Goal: Task Accomplishment & Management: Use online tool/utility

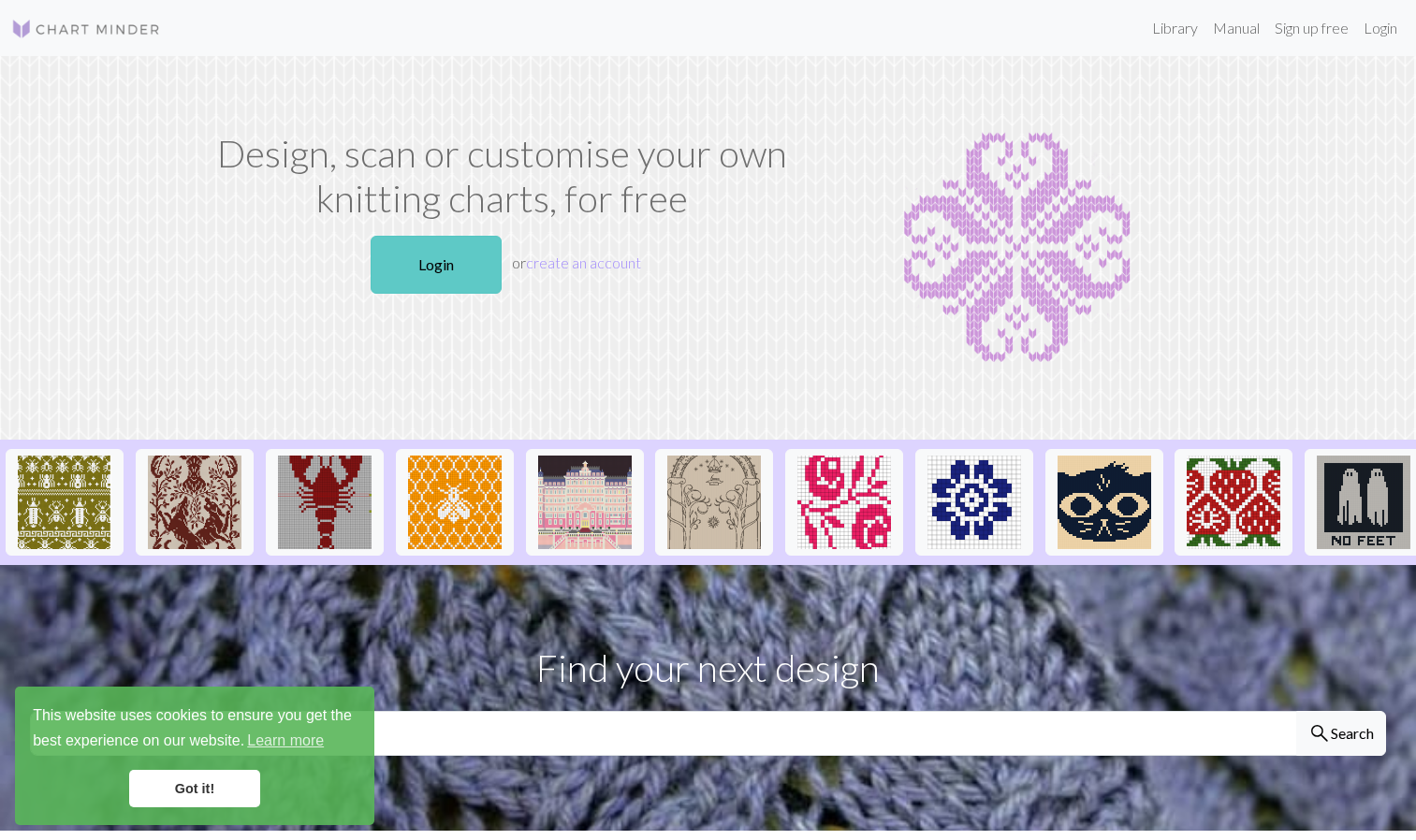
click at [441, 254] on link "Login" at bounding box center [436, 264] width 131 height 58
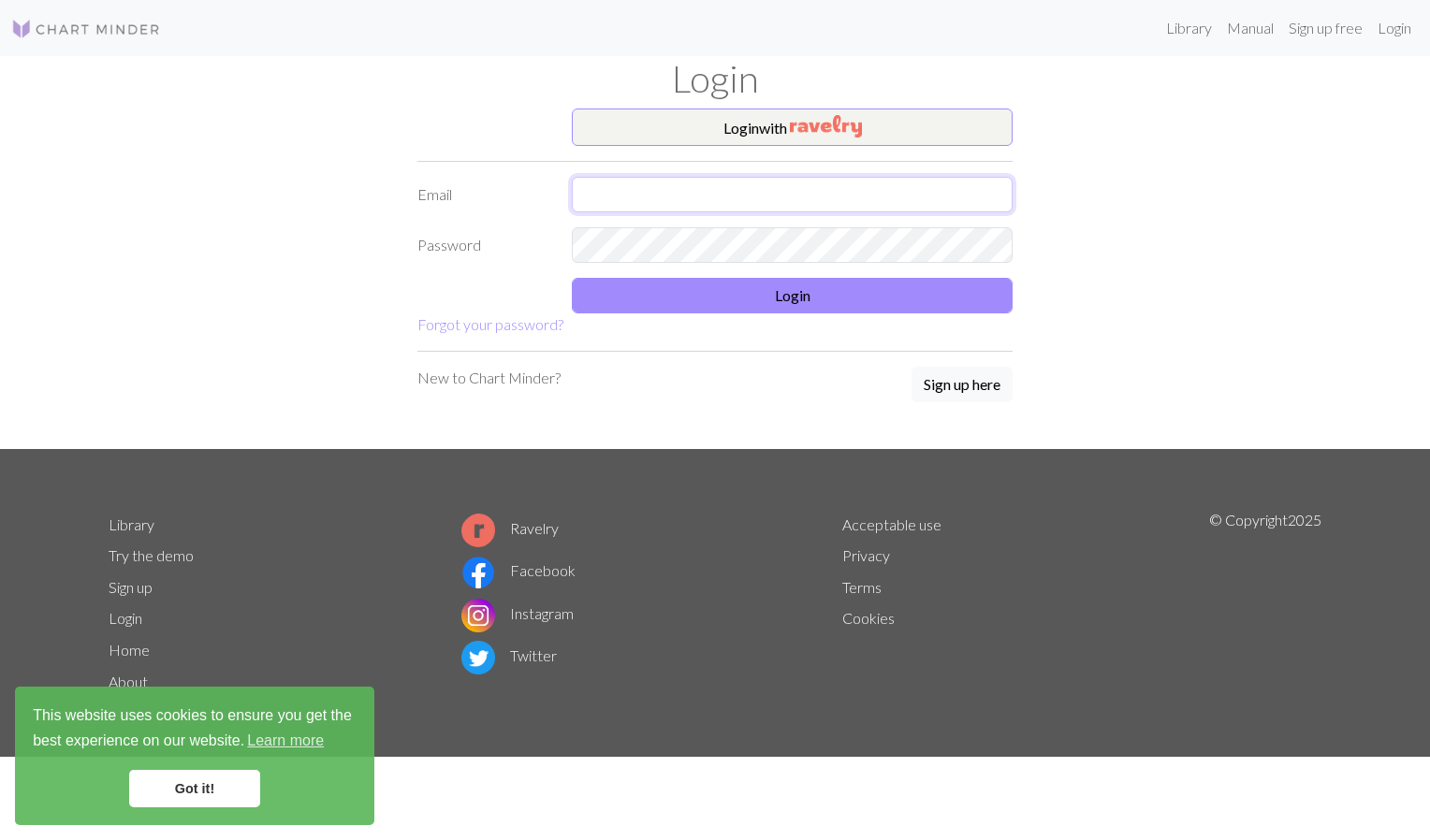
click at [747, 191] on input "text" at bounding box center [792, 195] width 441 height 35
type input "[PERSON_NAME][EMAIL_ADDRESS][DOMAIN_NAME]"
click at [774, 274] on form "Login with Email [PERSON_NAME][EMAIL_ADDRESS][DOMAIN_NAME] Password Login Forgo…" at bounding box center [715, 222] width 596 height 227
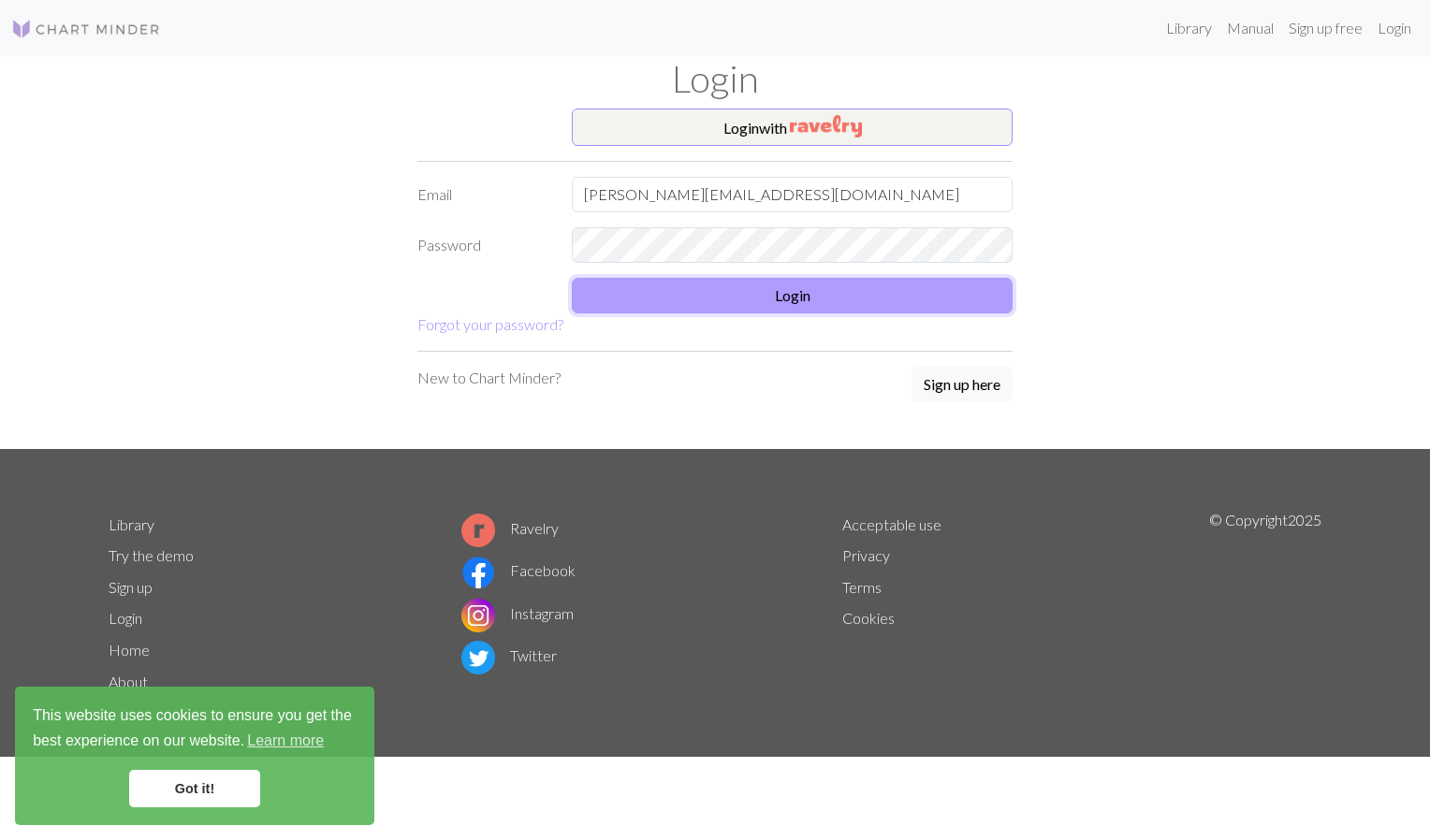
click at [789, 293] on button "Login" at bounding box center [792, 296] width 441 height 35
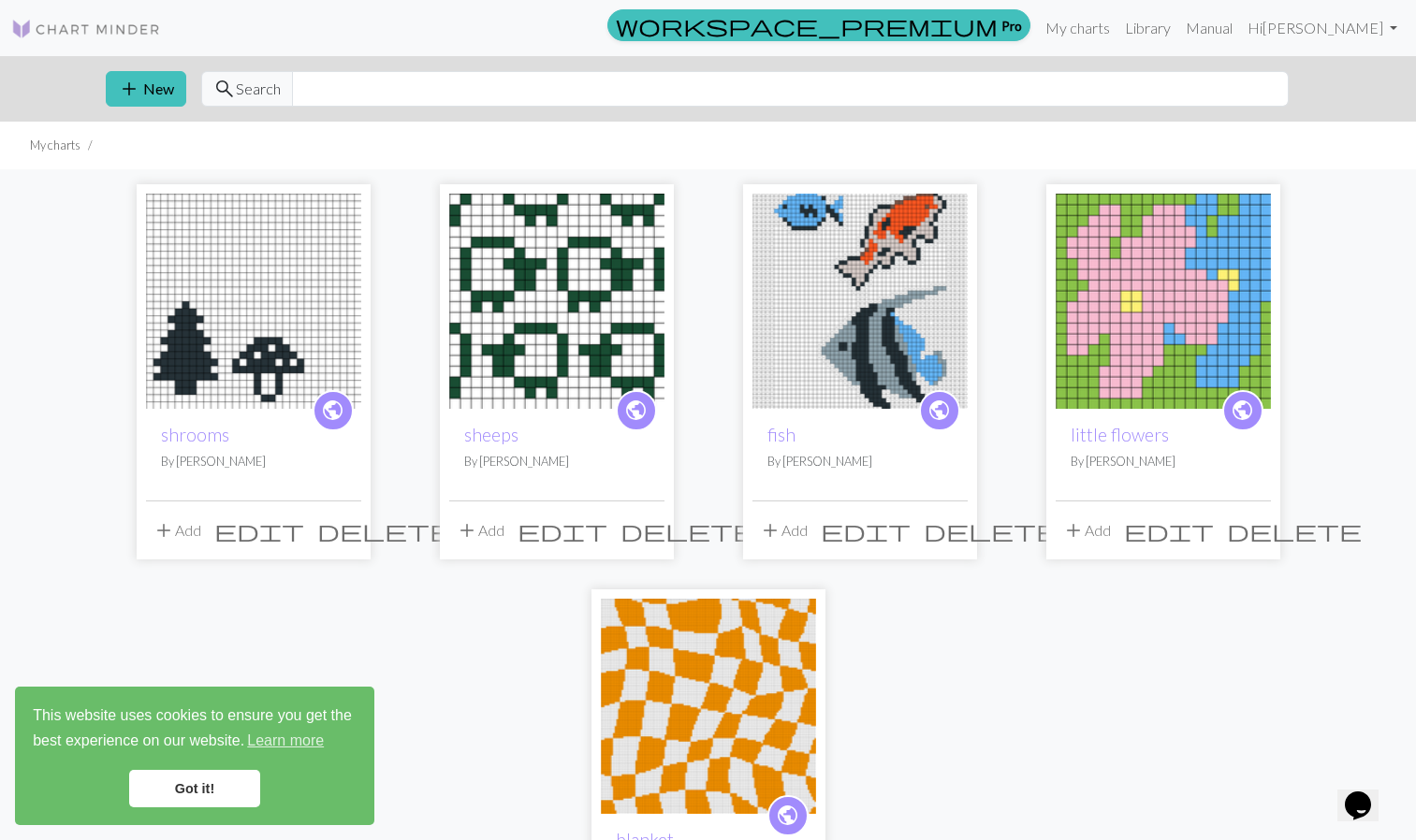
click at [213, 784] on link "Got it!" at bounding box center [195, 788] width 131 height 37
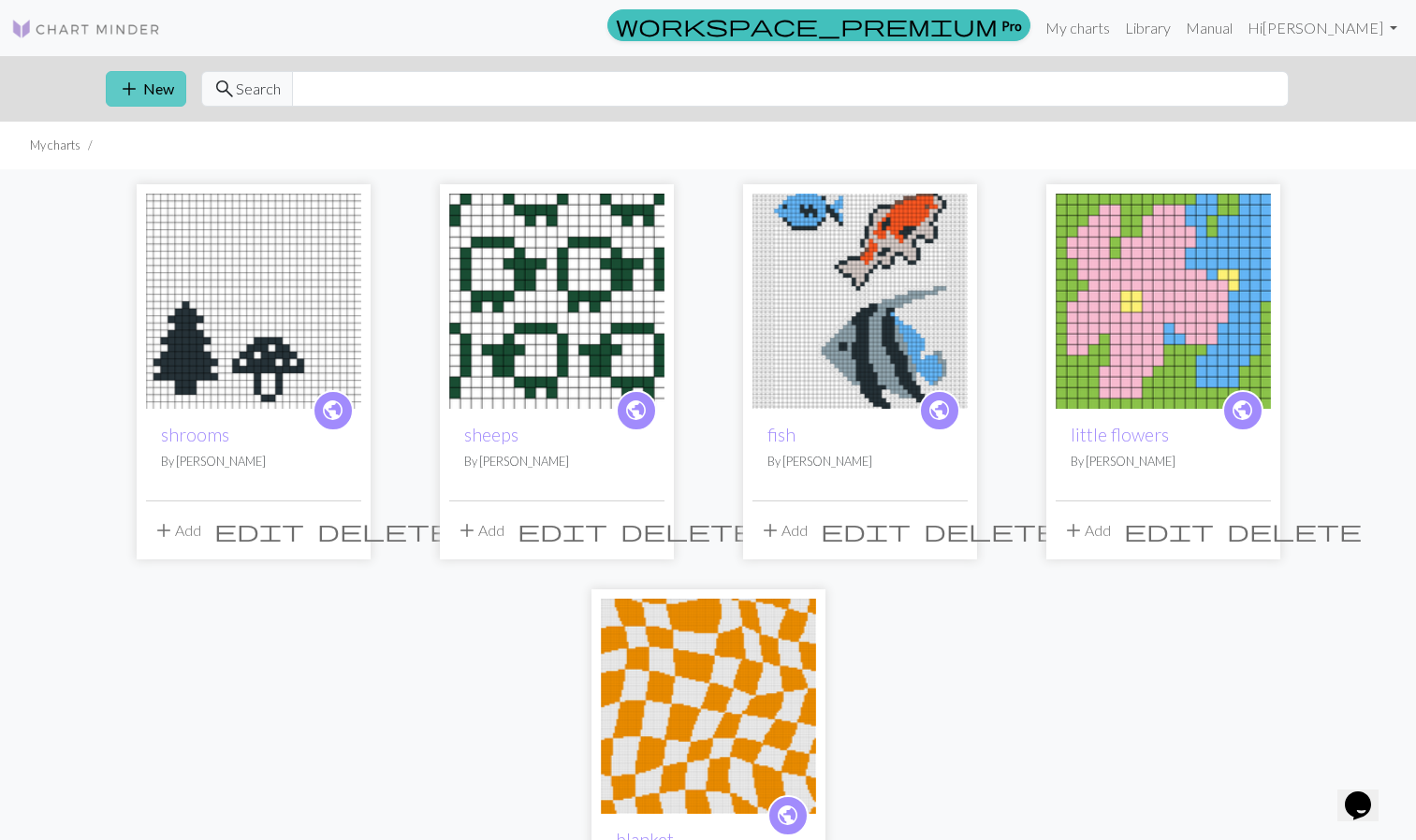
click at [150, 90] on button "add New" at bounding box center [146, 89] width 80 height 35
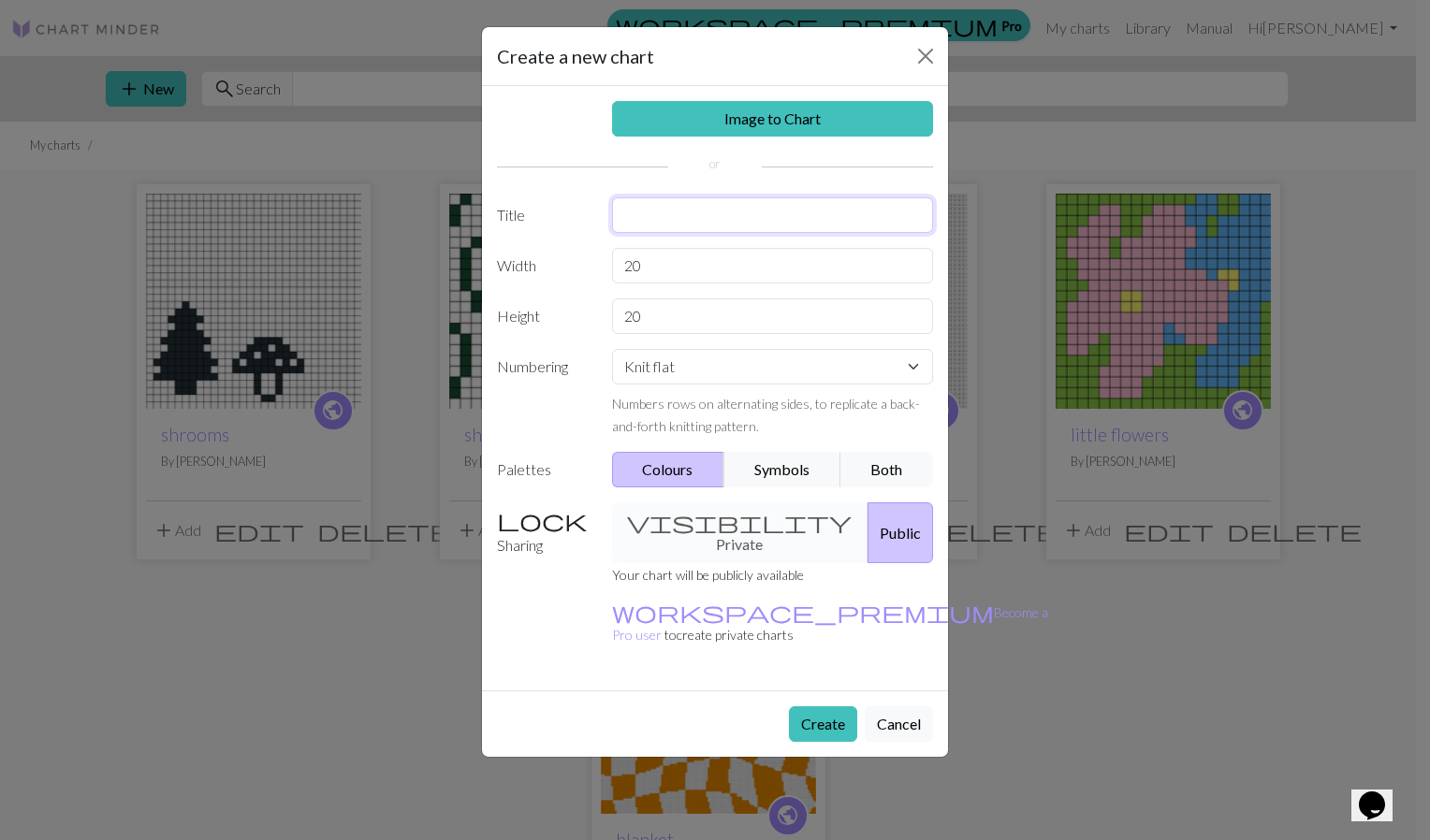
click at [647, 231] on input "text" at bounding box center [773, 215] width 322 height 35
type input "key/[PERSON_NAME] sweater"
click at [670, 263] on input "20" at bounding box center [773, 265] width 322 height 35
type input "2"
type input "16"
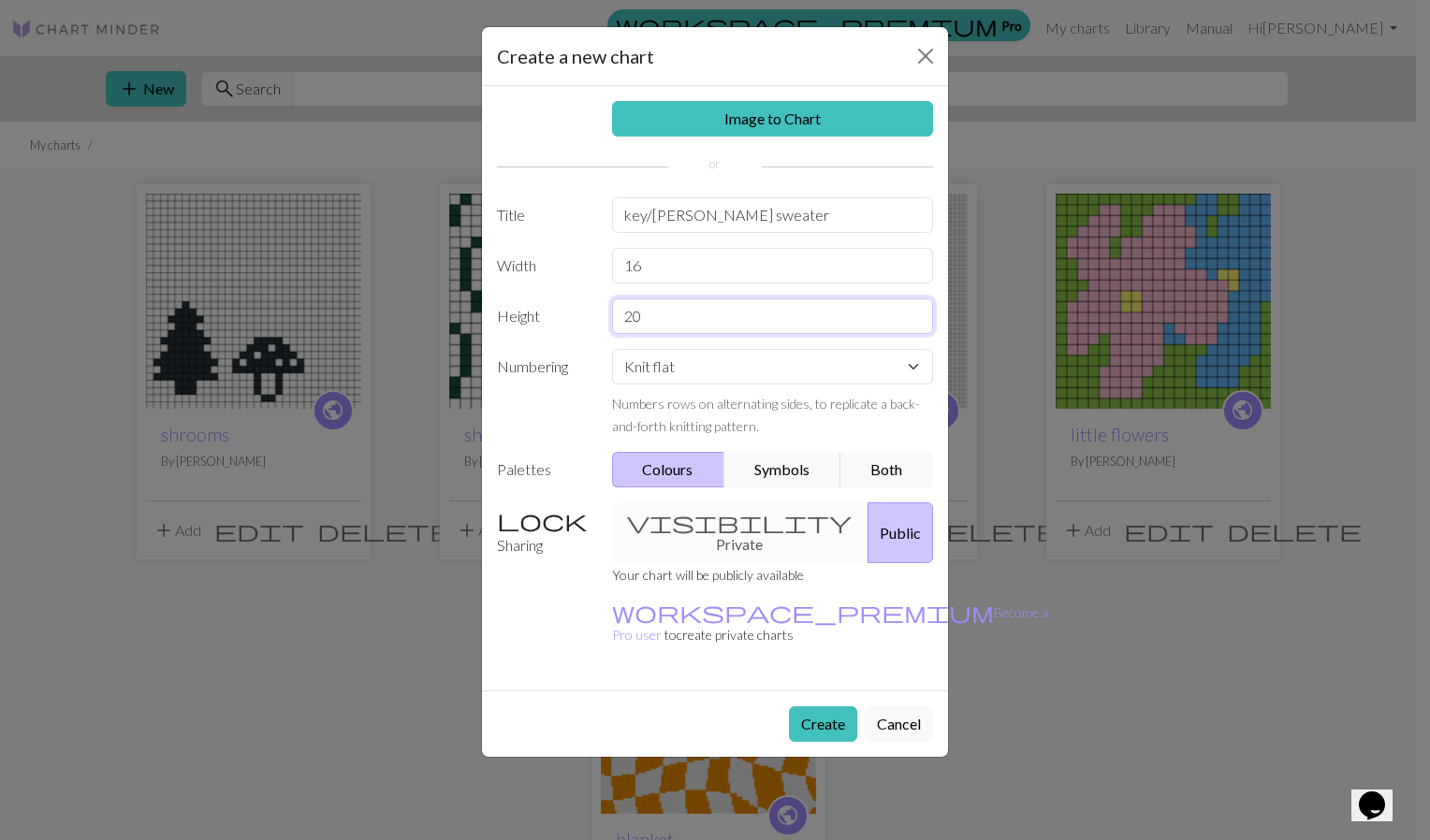
click at [663, 323] on input "20" at bounding box center [773, 316] width 322 height 35
type input "2"
type input "40"
click at [814, 706] on button "Create" at bounding box center [824, 723] width 69 height 35
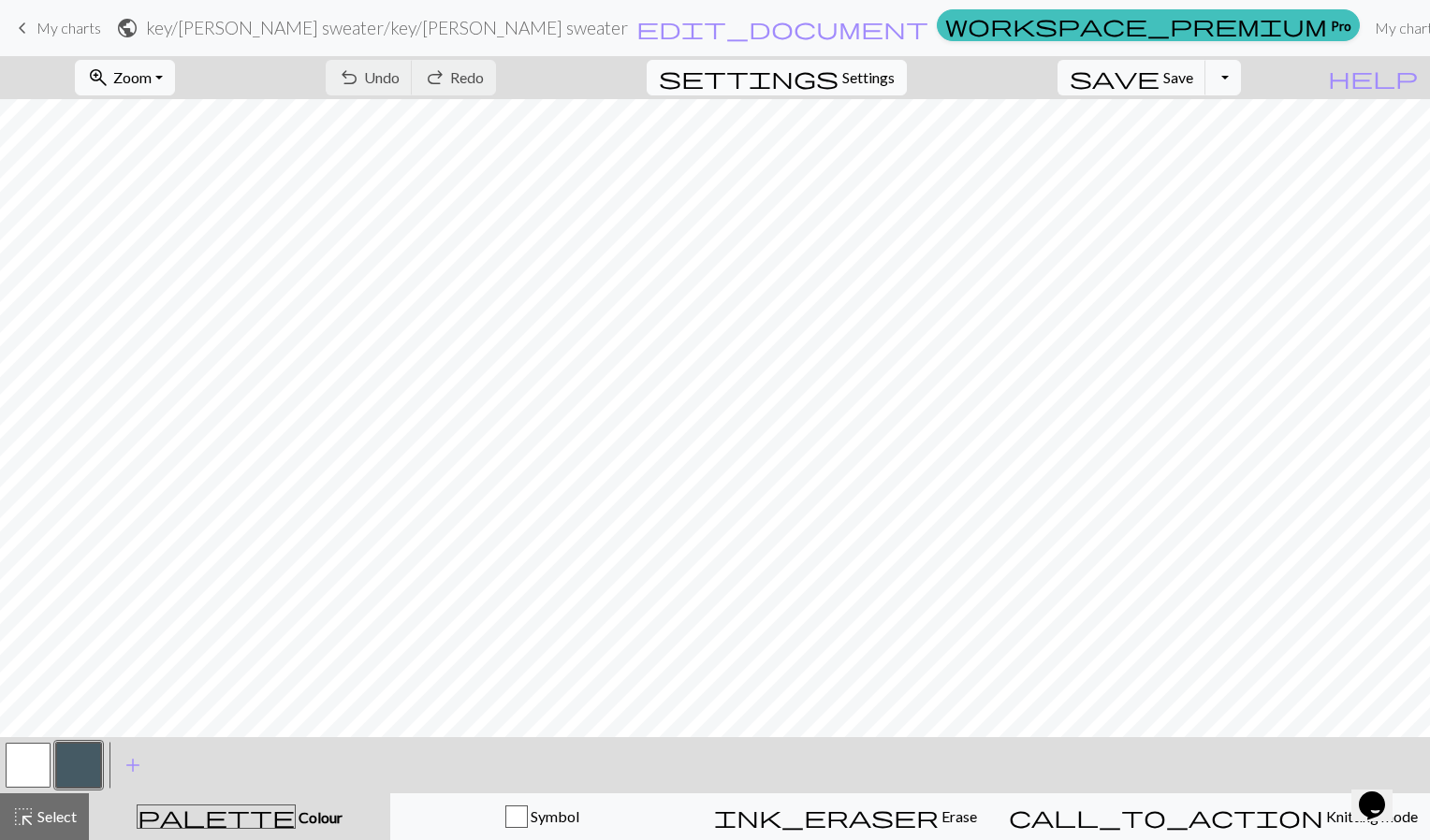
click at [868, 75] on span "Settings" at bounding box center [869, 77] width 53 height 23
select select "aran"
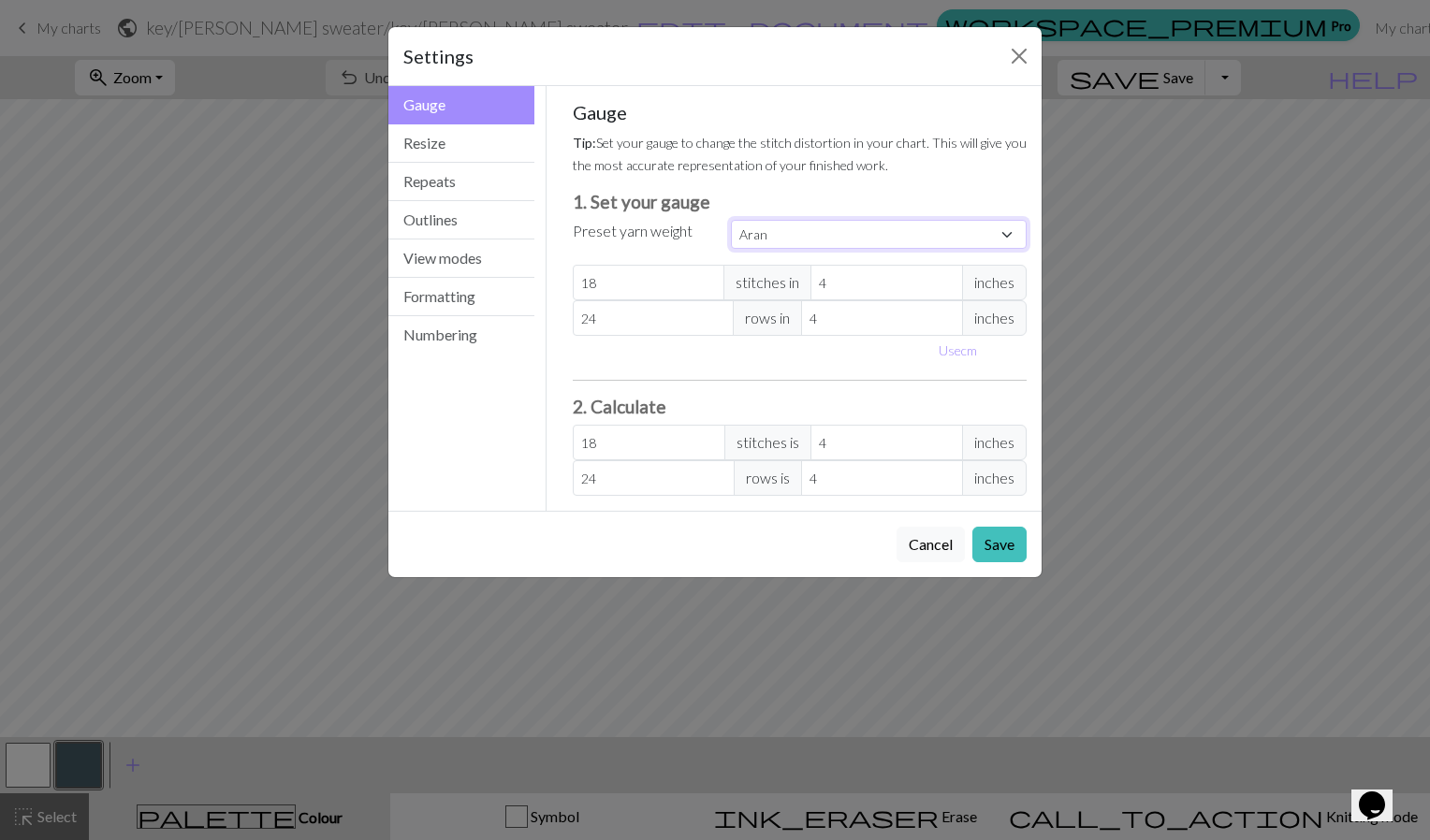
click at [846, 243] on select "Custom Square Lace Light Fingering Fingering Sport Double knit Worsted Aran Bul…" at bounding box center [879, 235] width 296 height 29
click at [1025, 69] on button "Close" at bounding box center [1019, 56] width 30 height 30
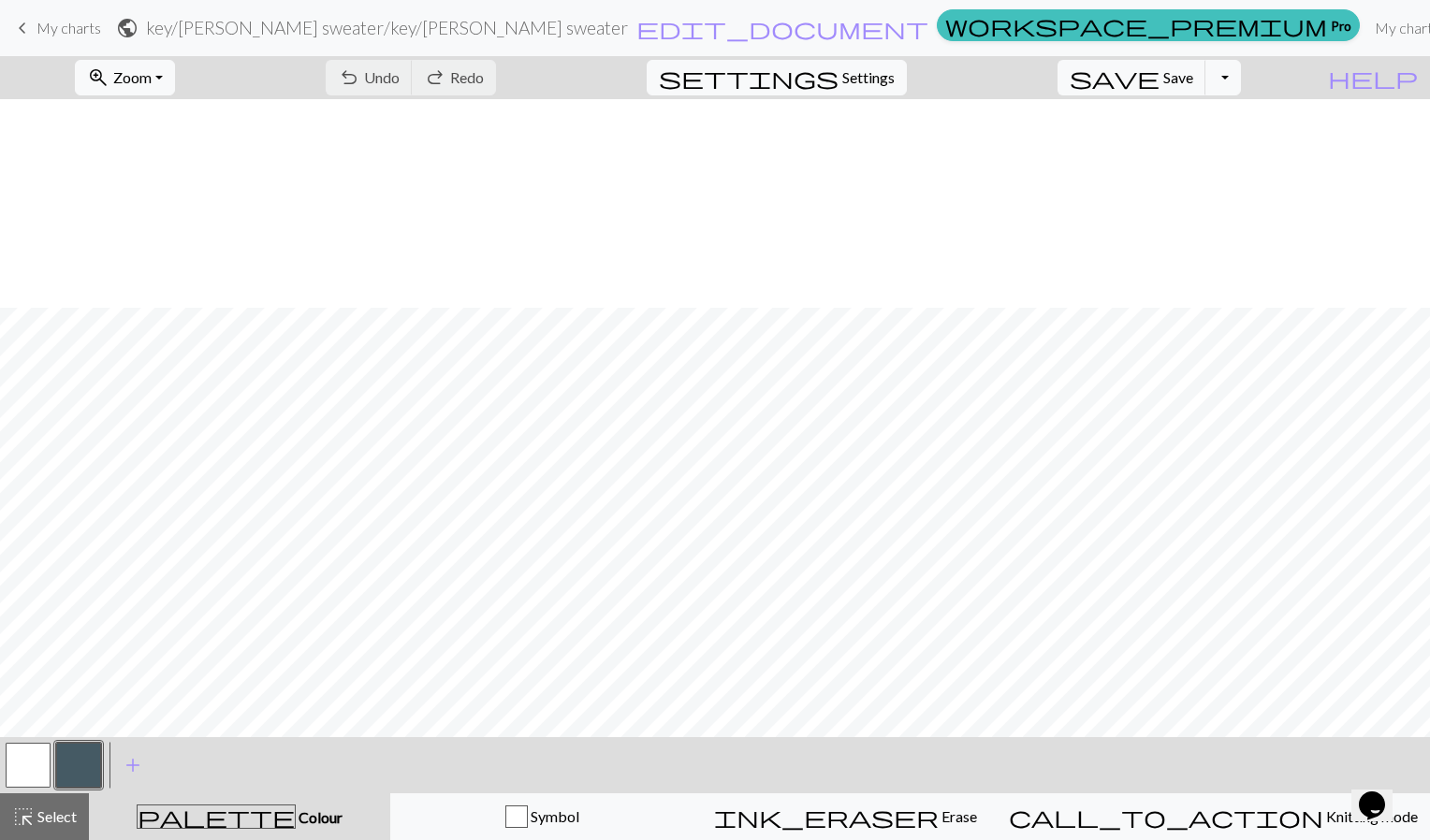
scroll to position [209, 0]
click at [67, 764] on button "button" at bounding box center [78, 766] width 45 height 45
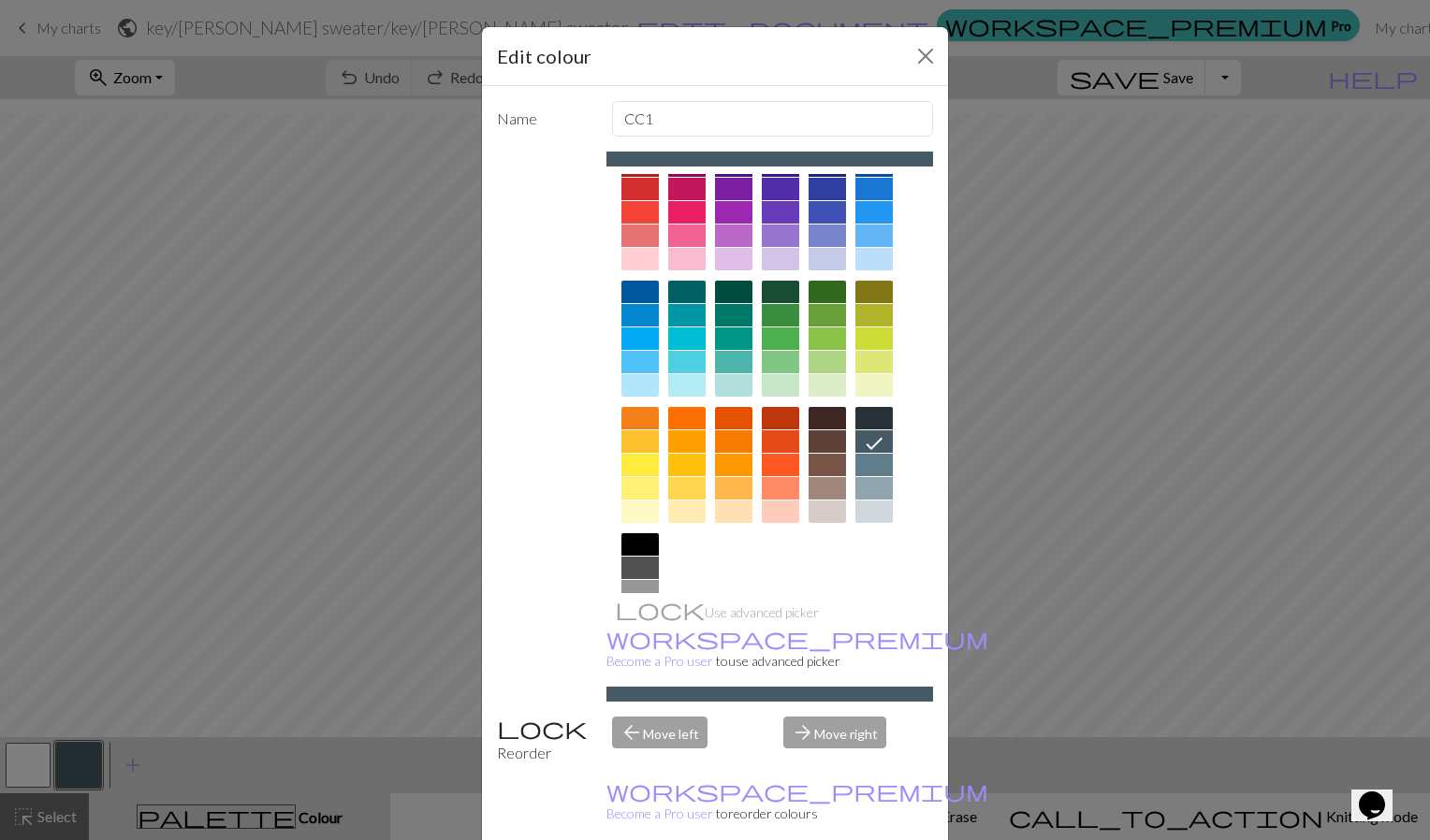
scroll to position [33, 0]
click at [811, 513] on div at bounding box center [828, 512] width 37 height 23
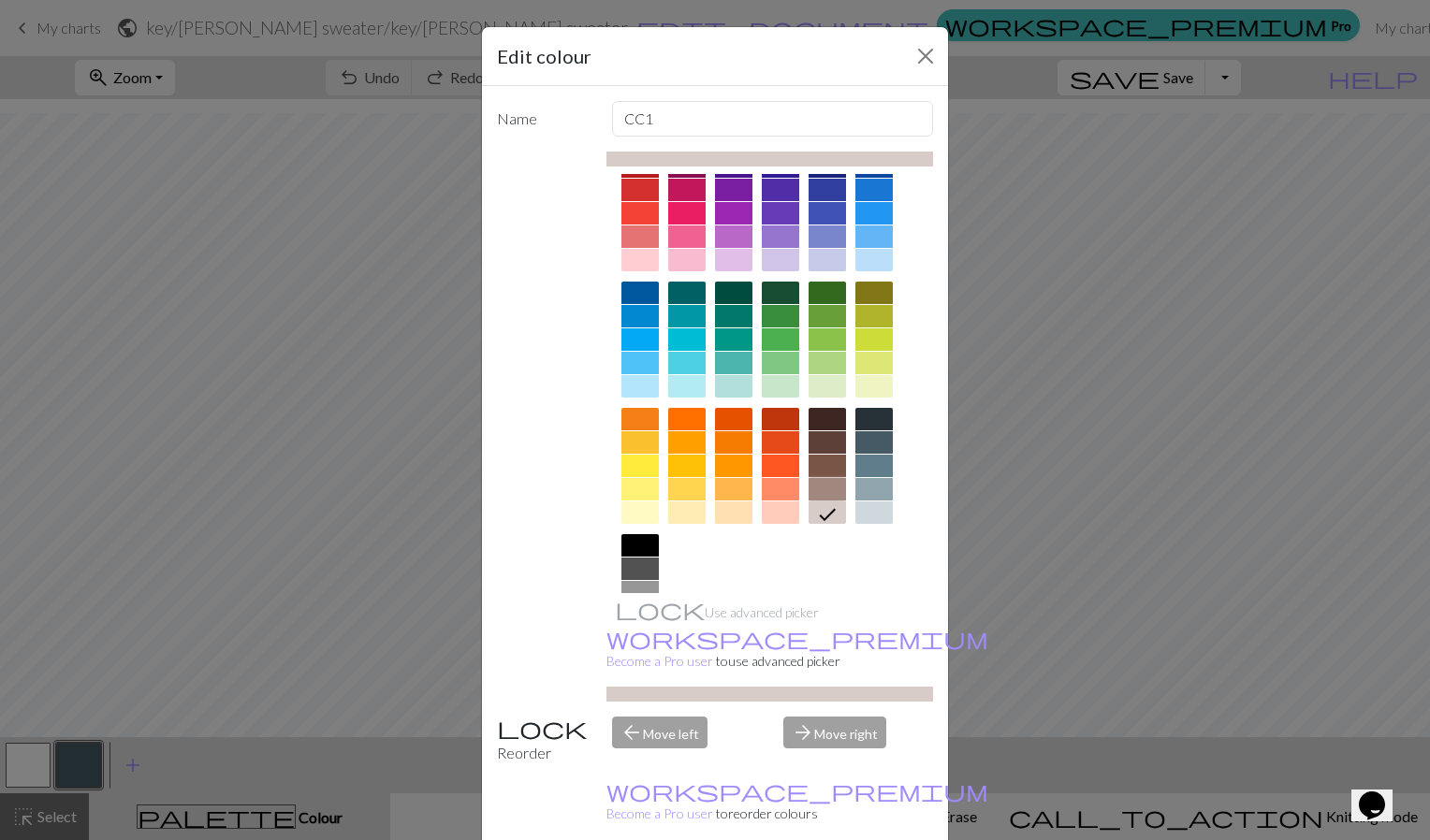
click at [815, 494] on div at bounding box center [828, 489] width 37 height 23
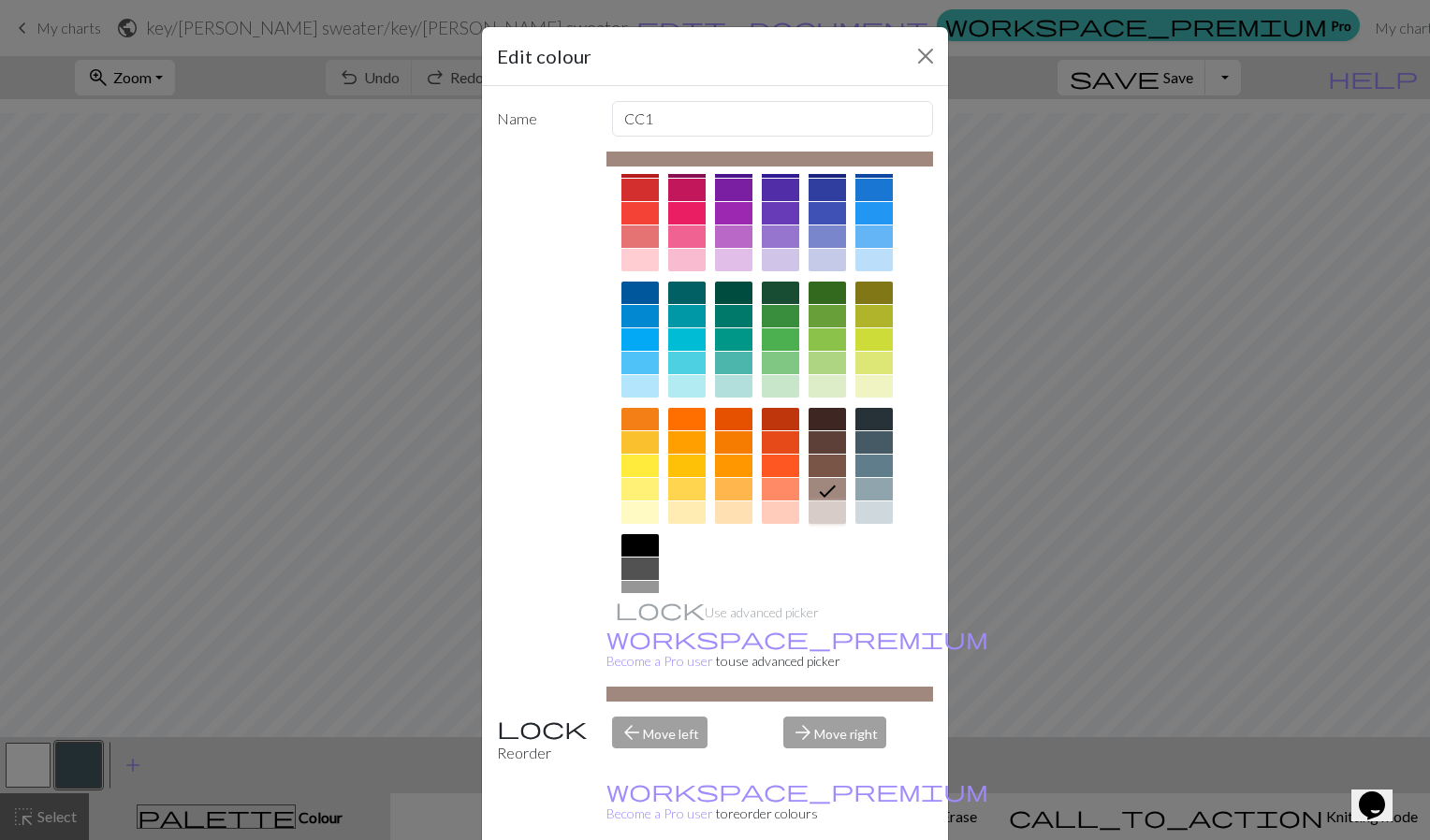
click at [815, 515] on div at bounding box center [828, 512] width 37 height 23
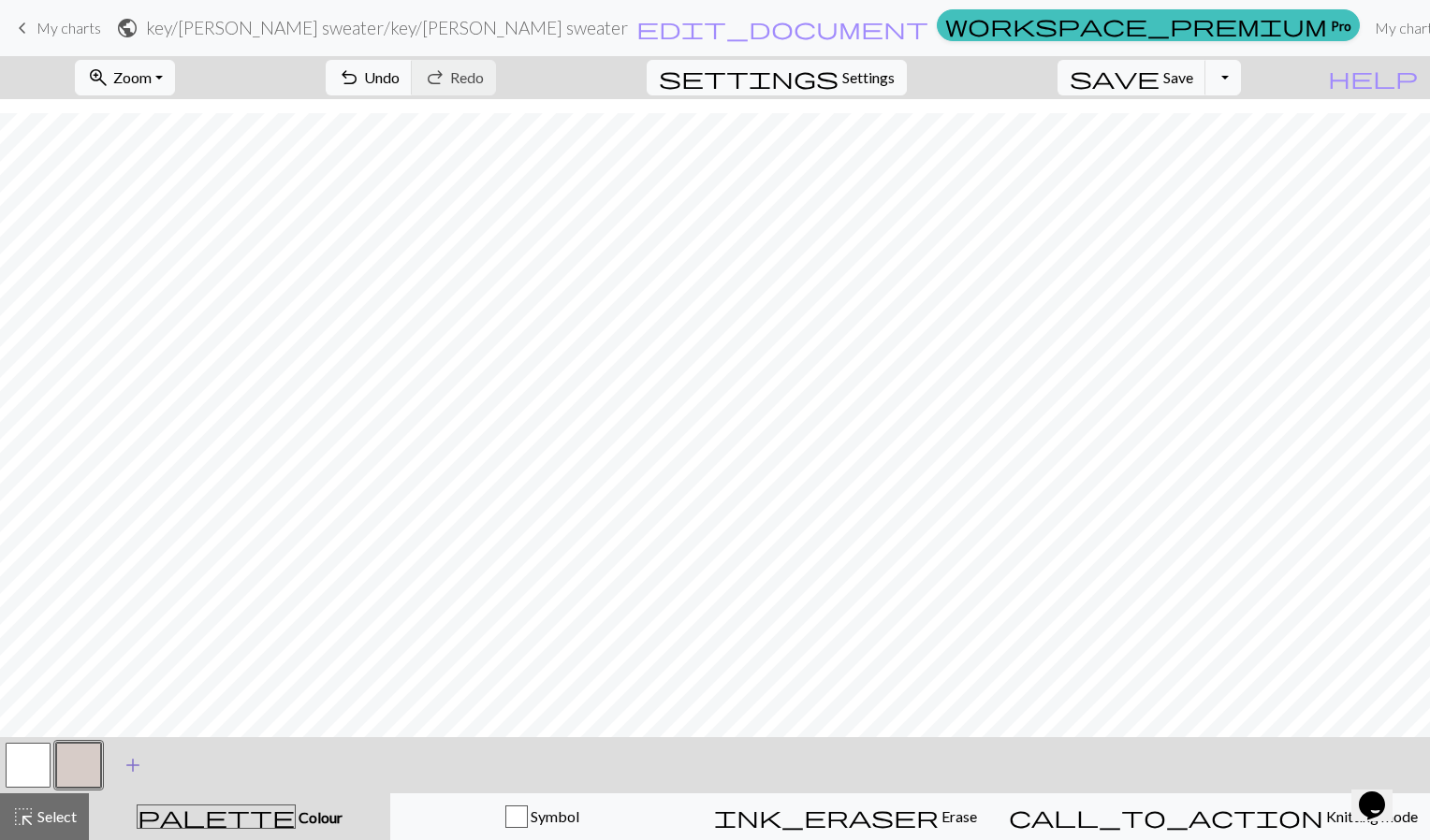
click at [138, 767] on span "add" at bounding box center [132, 765] width 23 height 26
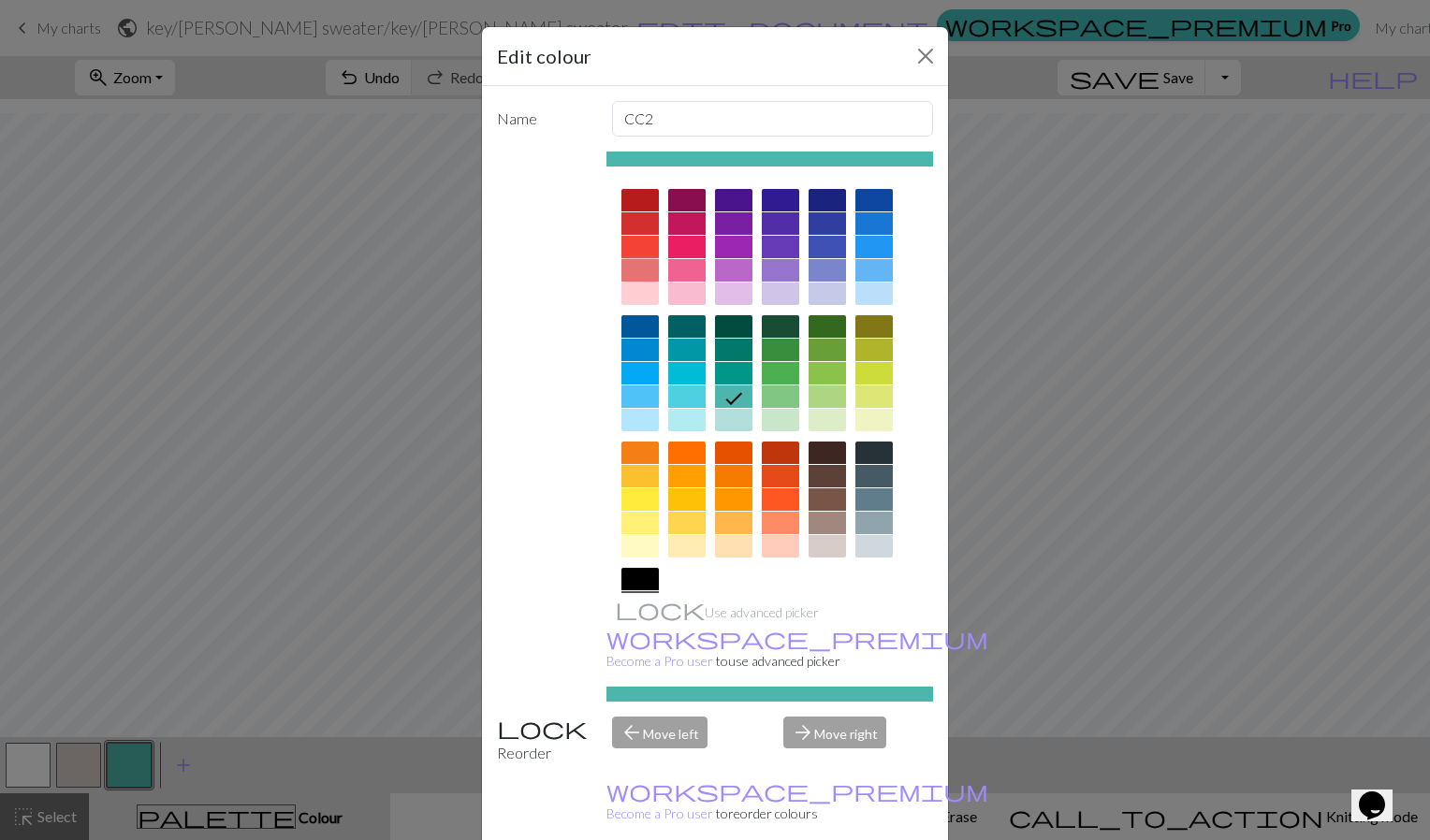
click at [633, 273] on div at bounding box center [641, 270] width 37 height 23
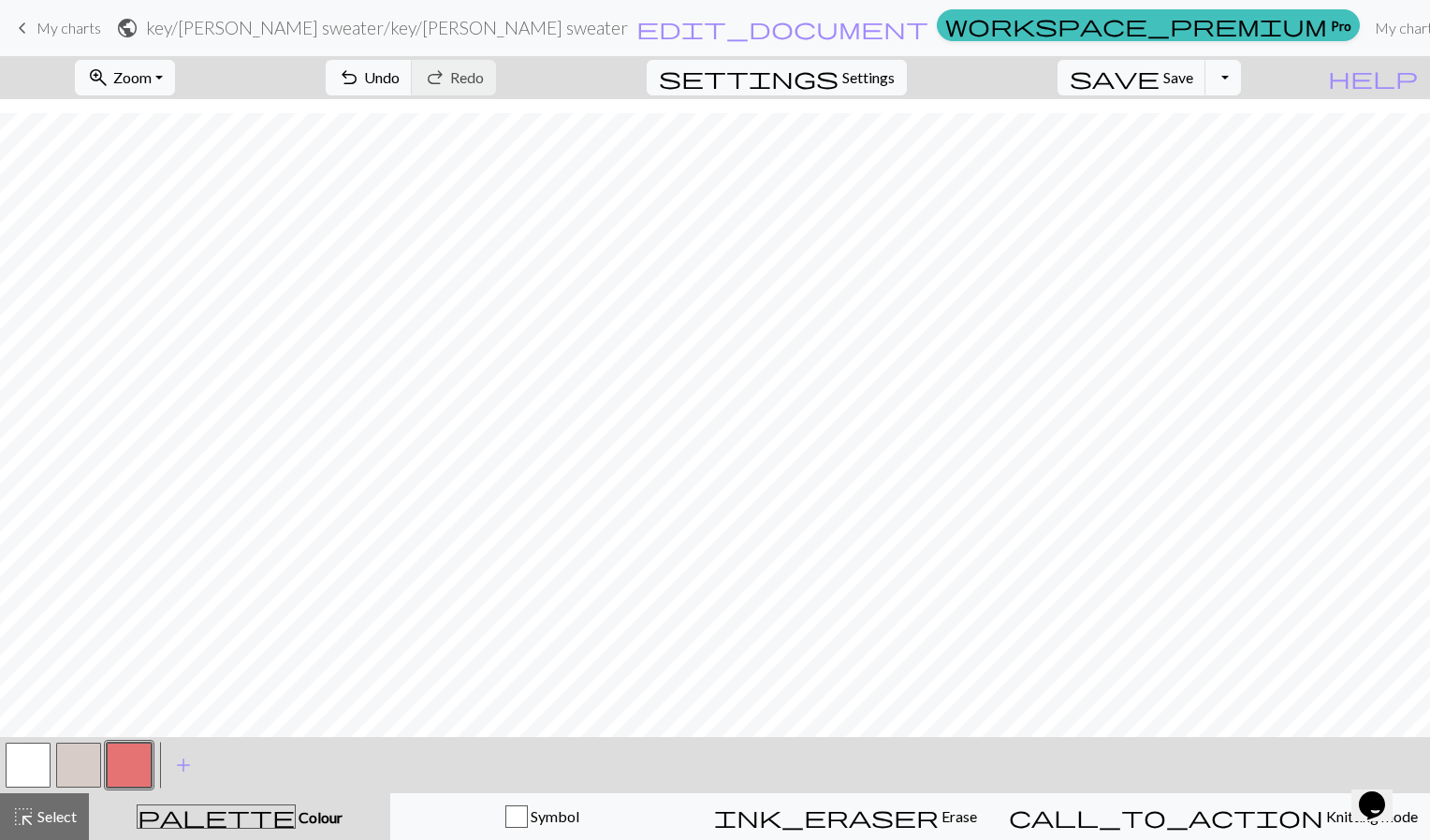
click at [89, 765] on button "button" at bounding box center [78, 766] width 45 height 45
click at [179, 763] on span "add" at bounding box center [183, 765] width 23 height 26
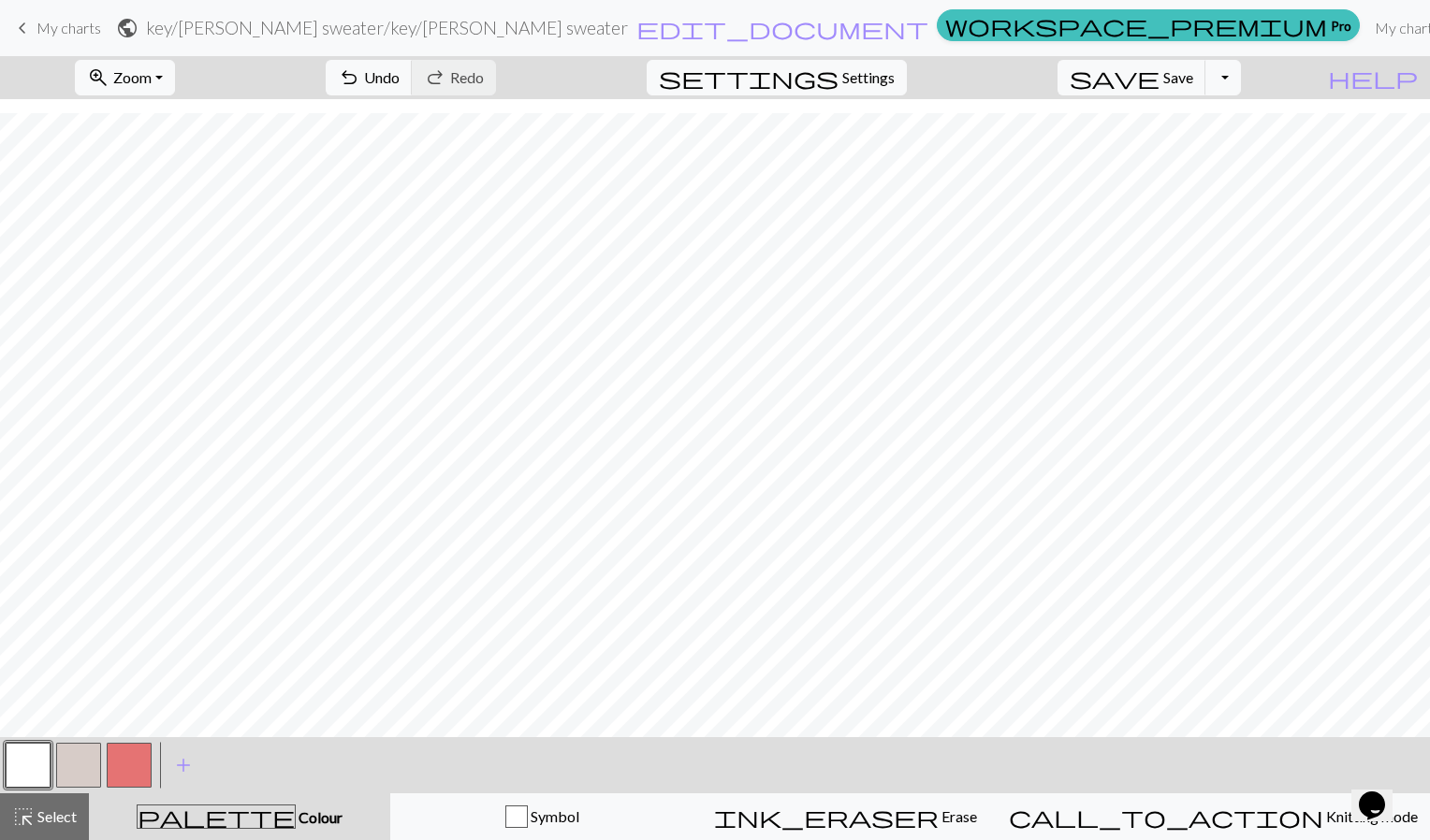
click at [84, 776] on button "button" at bounding box center [78, 766] width 45 height 45
click at [77, 759] on button "button" at bounding box center [78, 766] width 45 height 45
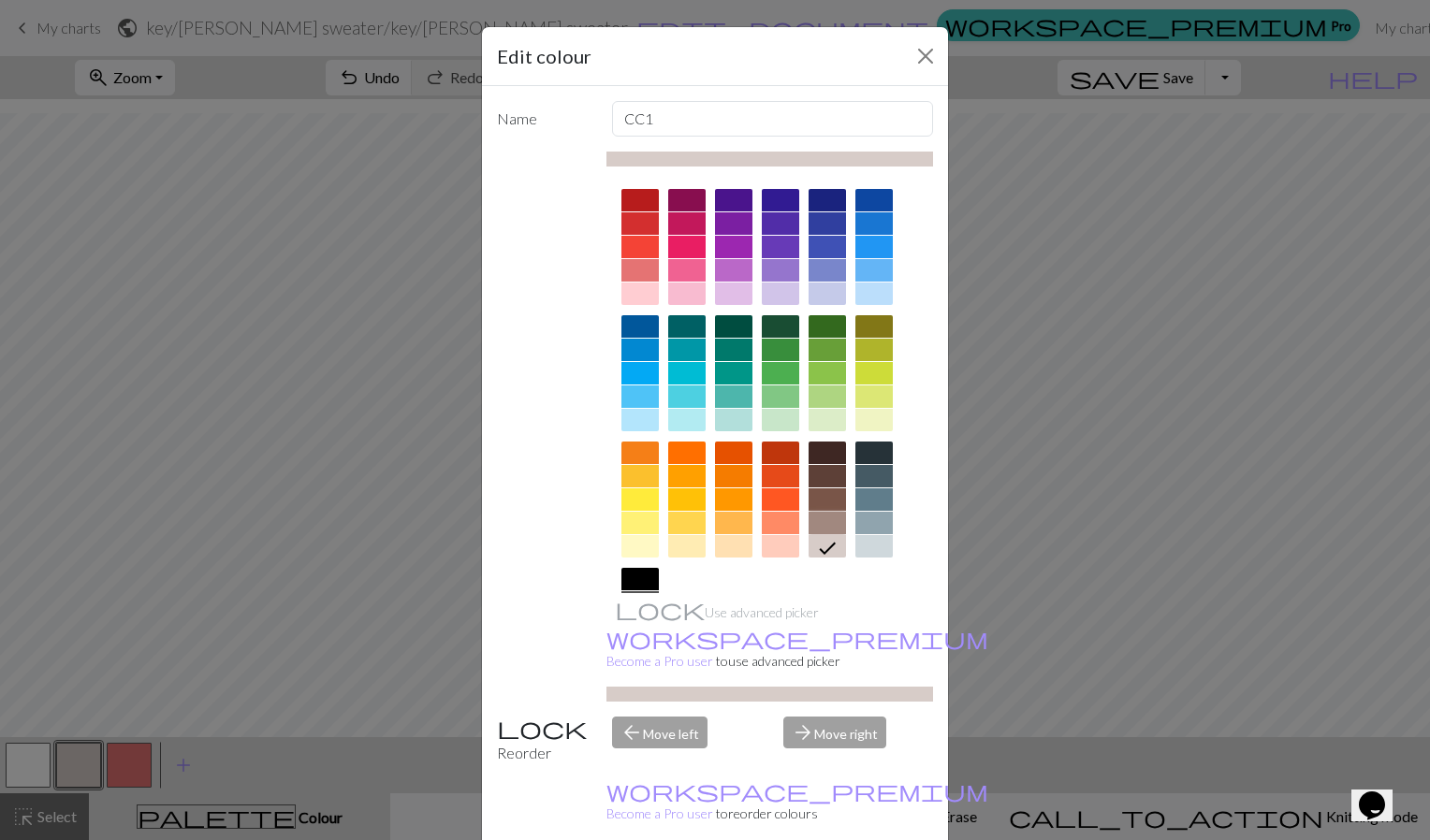
click at [830, 522] on div at bounding box center [828, 523] width 37 height 23
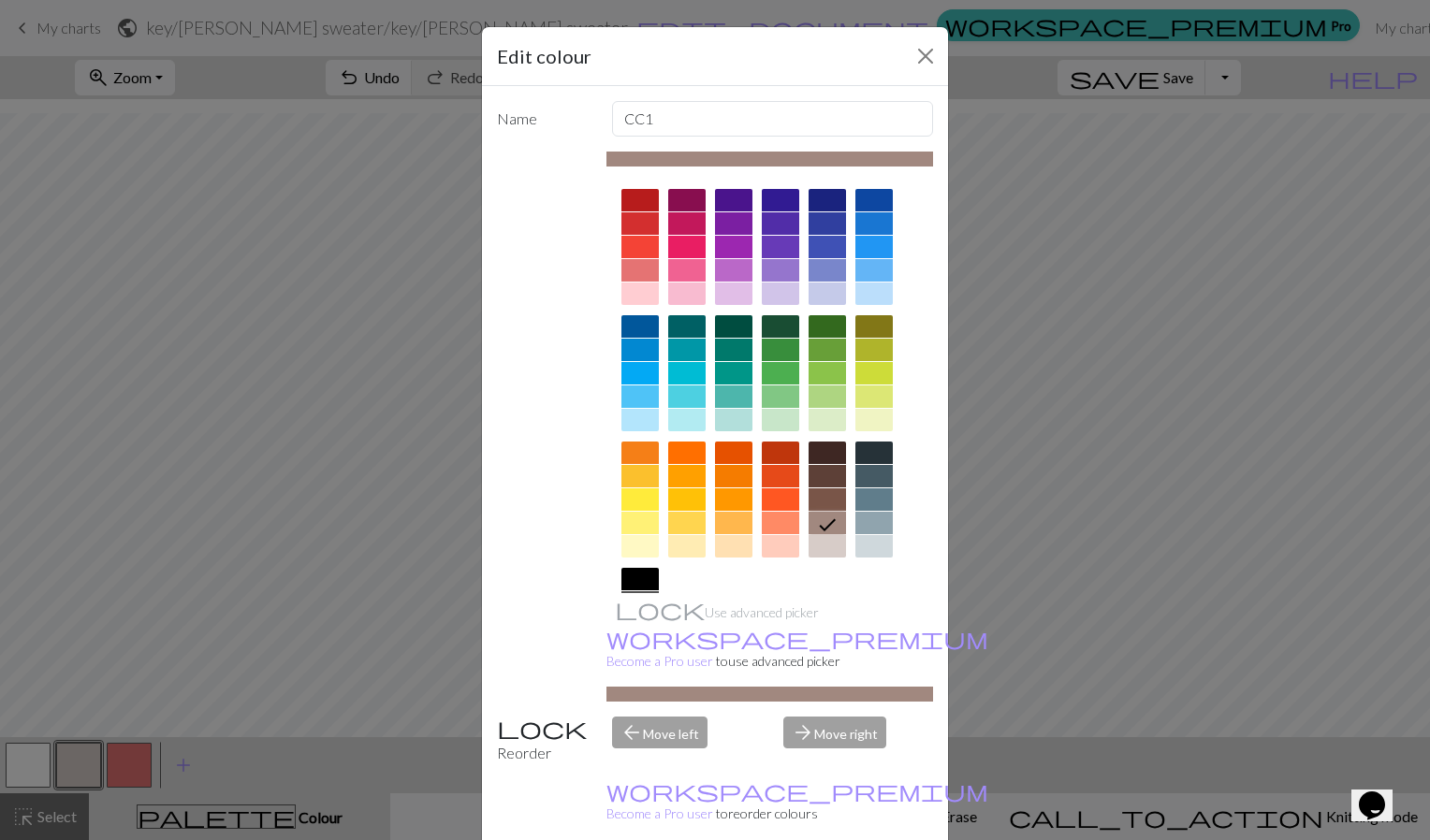
scroll to position [113, 0]
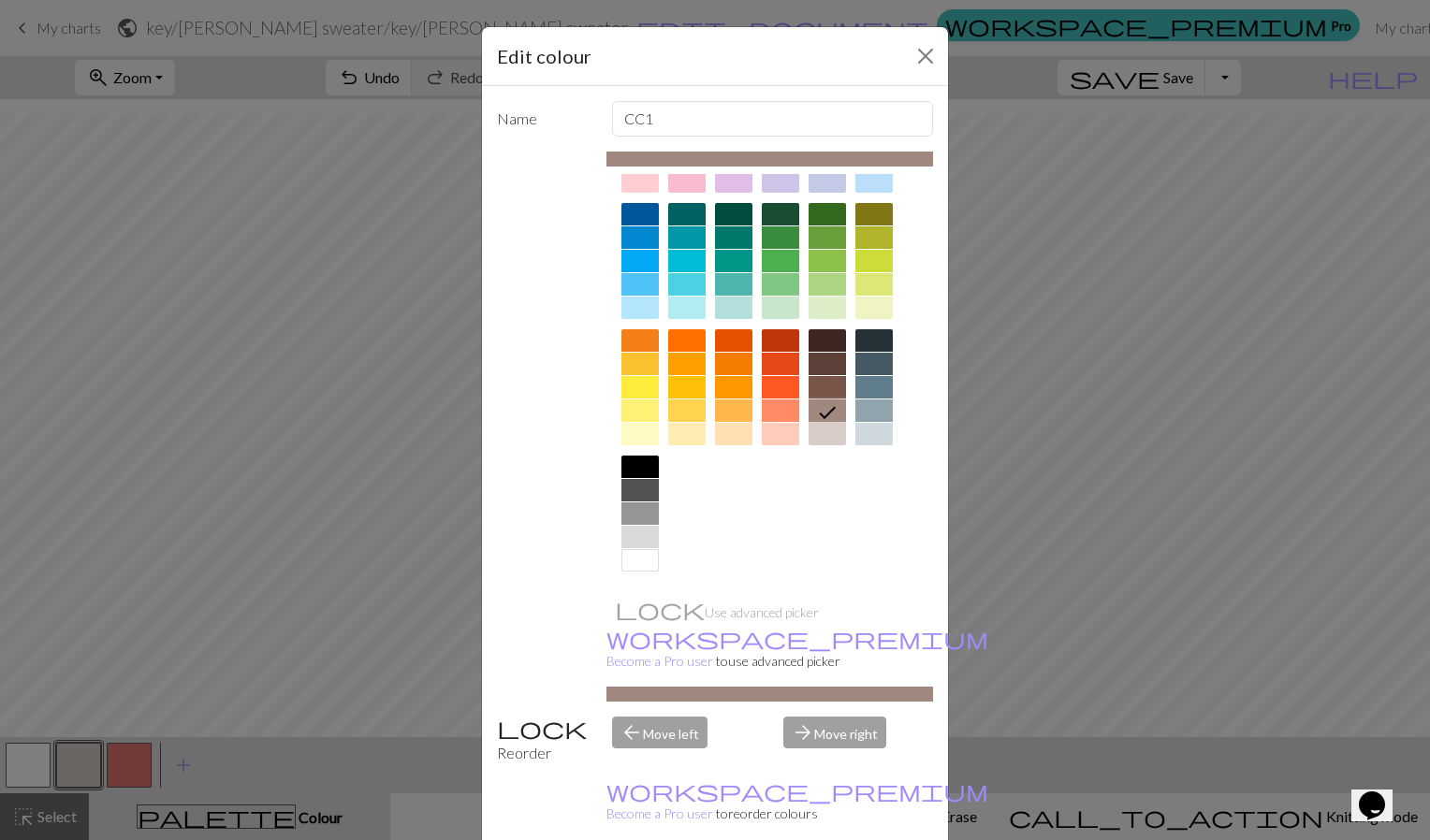
click at [722, 664] on div "Use advanced picker workspace_premium Become a Pro user to use advanced picker" at bounding box center [770, 427] width 327 height 550
drag, startPoint x: 728, startPoint y: 670, endPoint x: 776, endPoint y: 664, distance: 48.4
click at [776, 686] on div at bounding box center [770, 693] width 327 height 15
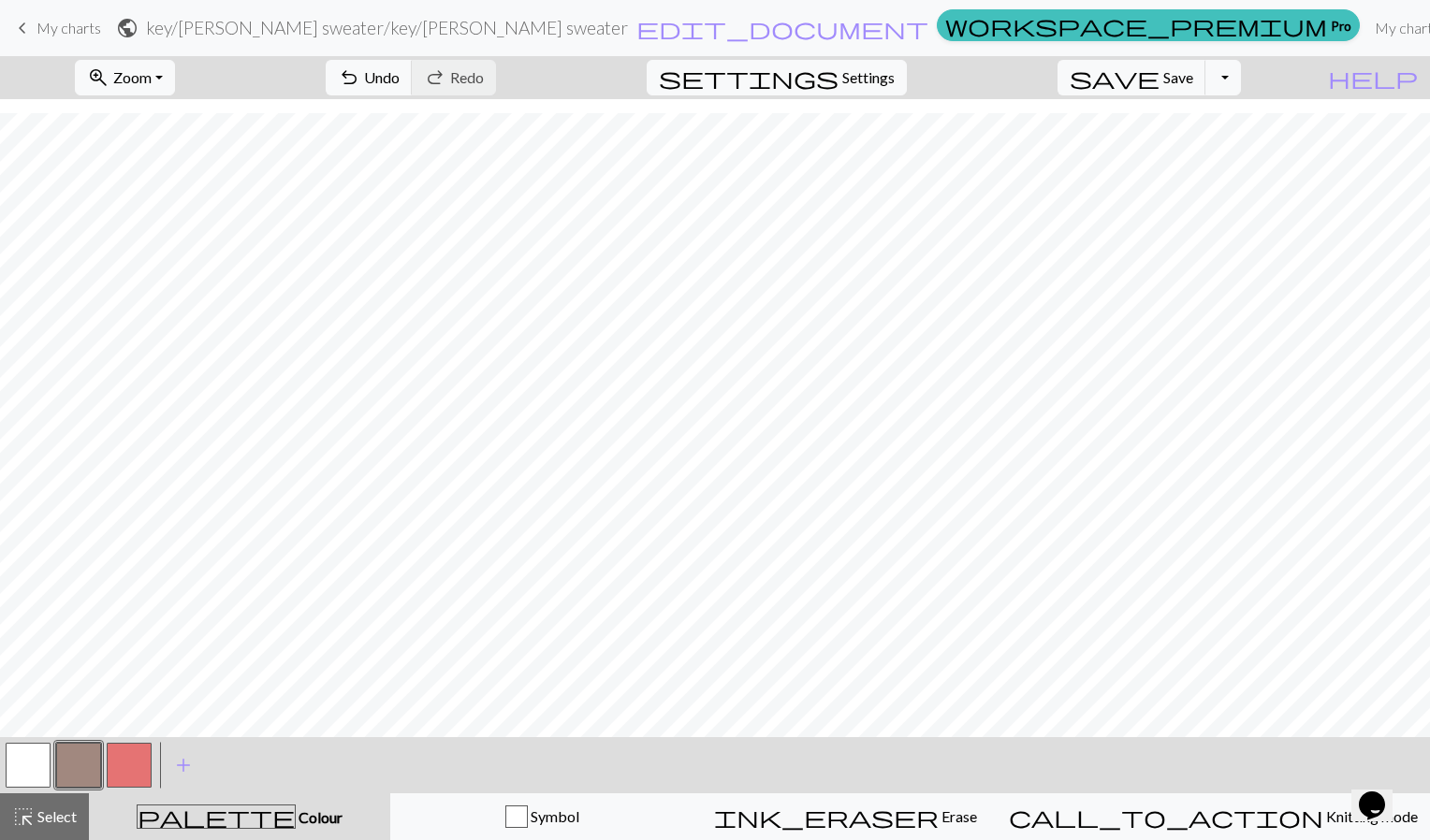
click at [3, 747] on div at bounding box center [28, 766] width 51 height 51
click at [14, 757] on button "button" at bounding box center [28, 766] width 45 height 45
click at [36, 770] on button "button" at bounding box center [28, 766] width 45 height 45
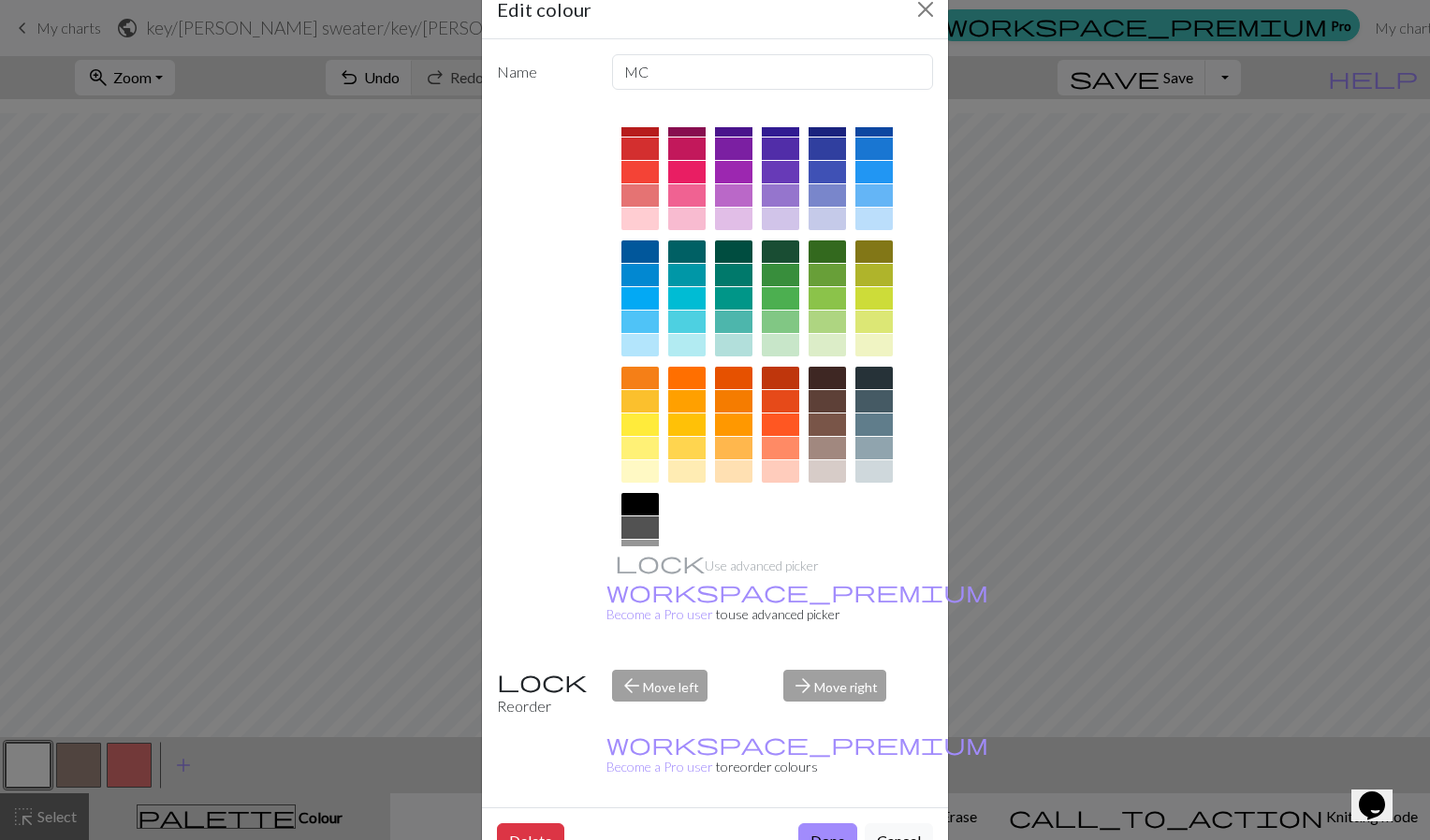
scroll to position [0, 0]
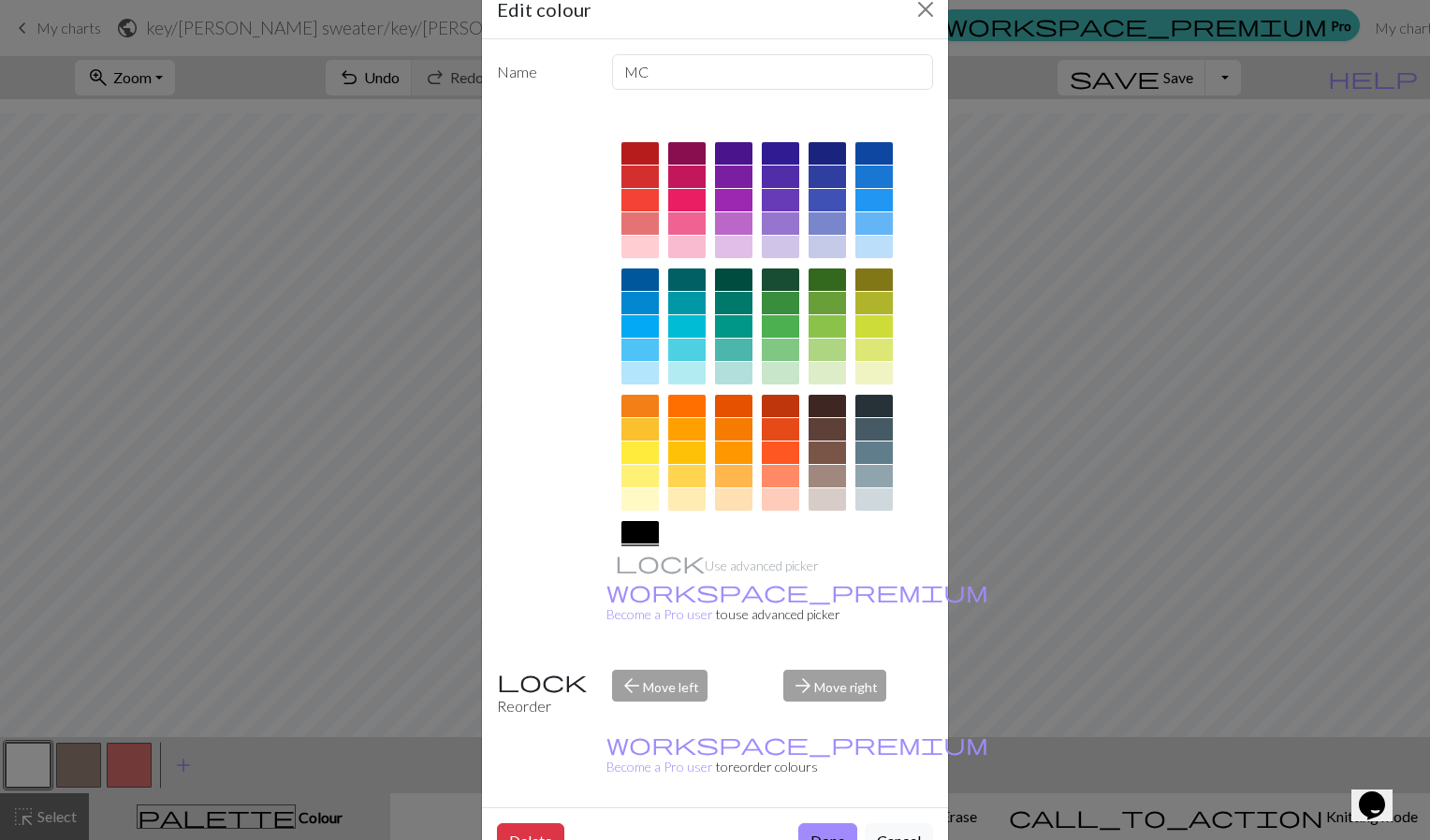
click at [305, 479] on div "Edit colour Name MC Use advanced picker workspace_premium Become a Pro user to …" at bounding box center [715, 420] width 1430 height 840
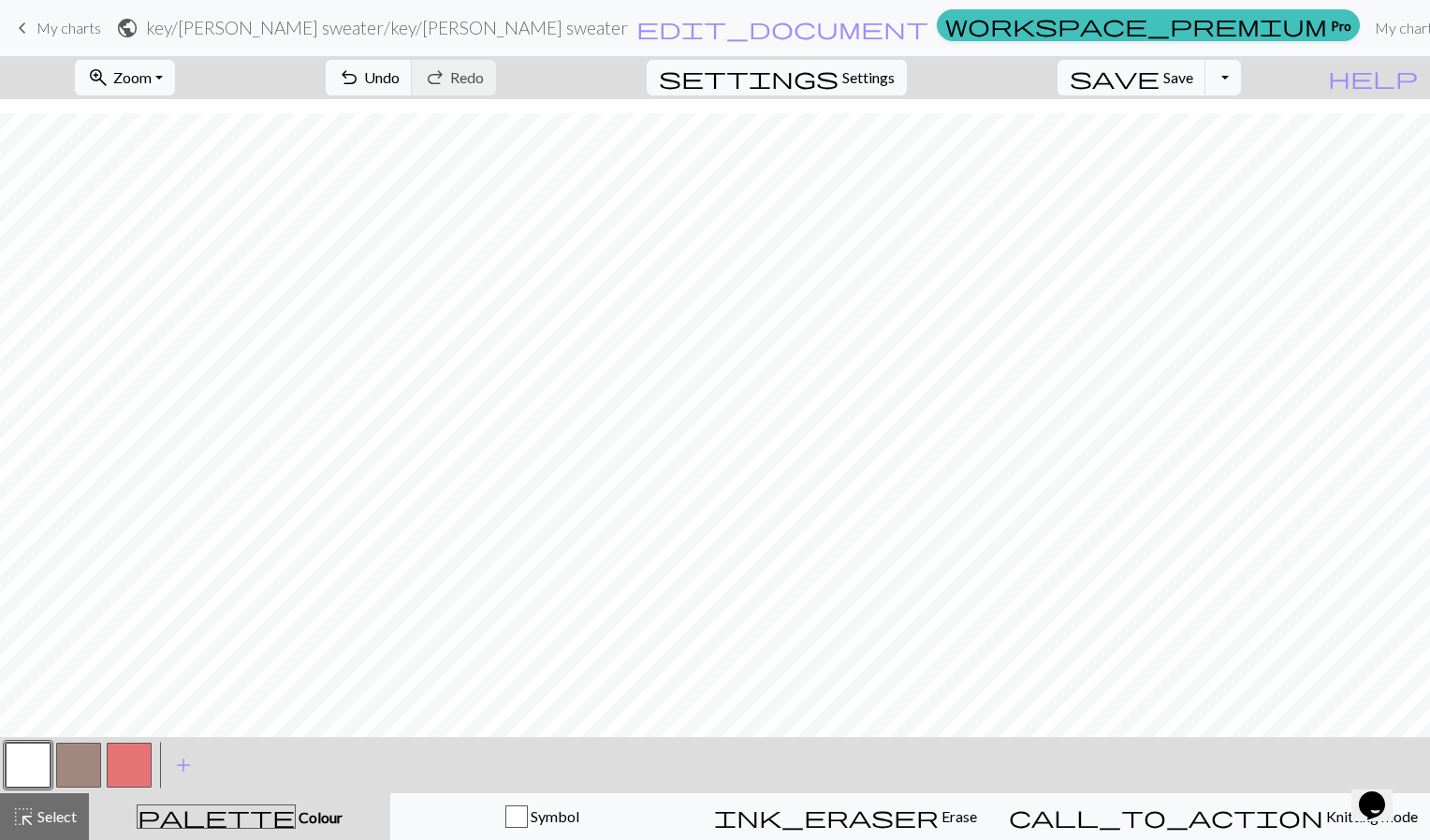
click at [95, 769] on button "button" at bounding box center [78, 766] width 45 height 45
click at [14, 781] on button "button" at bounding box center [28, 766] width 45 height 45
click at [74, 780] on button "button" at bounding box center [78, 766] width 45 height 45
click at [129, 761] on button "button" at bounding box center [129, 766] width 45 height 45
click at [89, 760] on button "button" at bounding box center [78, 766] width 45 height 45
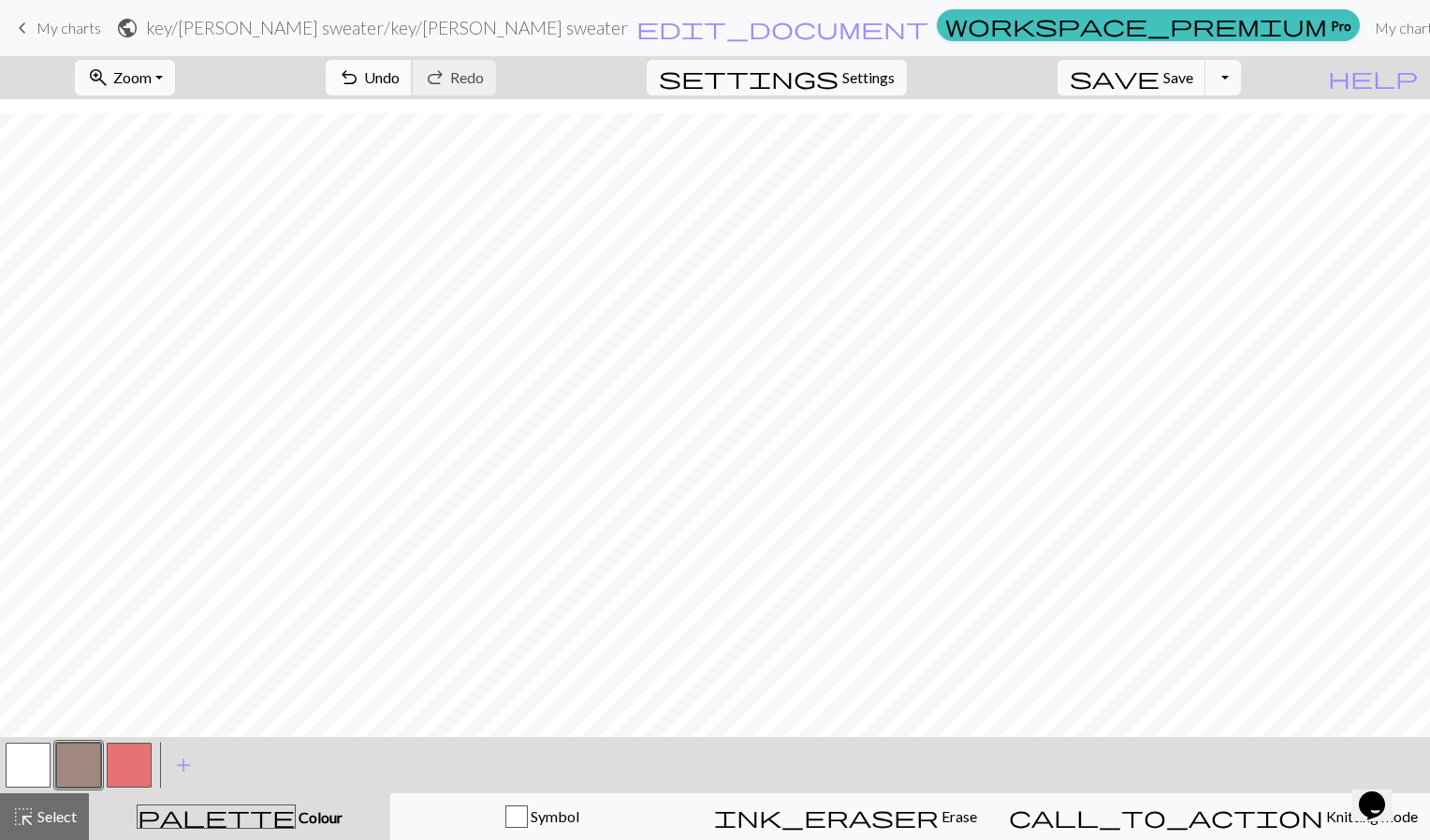
click at [360, 88] on span "undo" at bounding box center [349, 77] width 23 height 26
click at [116, 766] on button "button" at bounding box center [129, 766] width 45 height 45
click at [36, 775] on button "button" at bounding box center [28, 766] width 45 height 45
click at [95, 770] on button "button" at bounding box center [78, 766] width 45 height 45
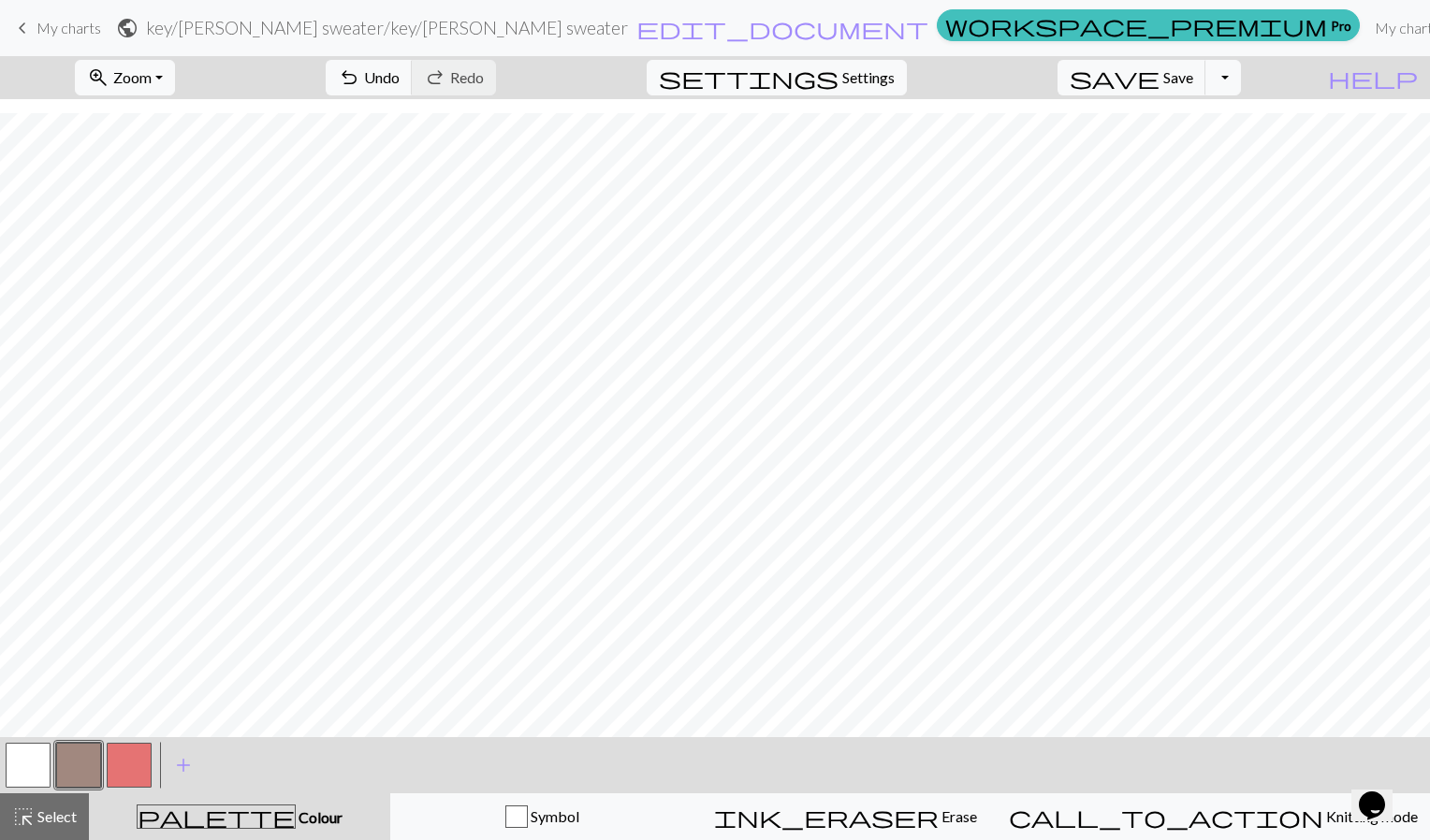
click at [129, 779] on button "button" at bounding box center [129, 766] width 45 height 45
click at [75, 760] on button "button" at bounding box center [78, 766] width 45 height 45
click at [9, 756] on button "button" at bounding box center [28, 766] width 45 height 45
click at [73, 755] on button "button" at bounding box center [78, 766] width 45 height 45
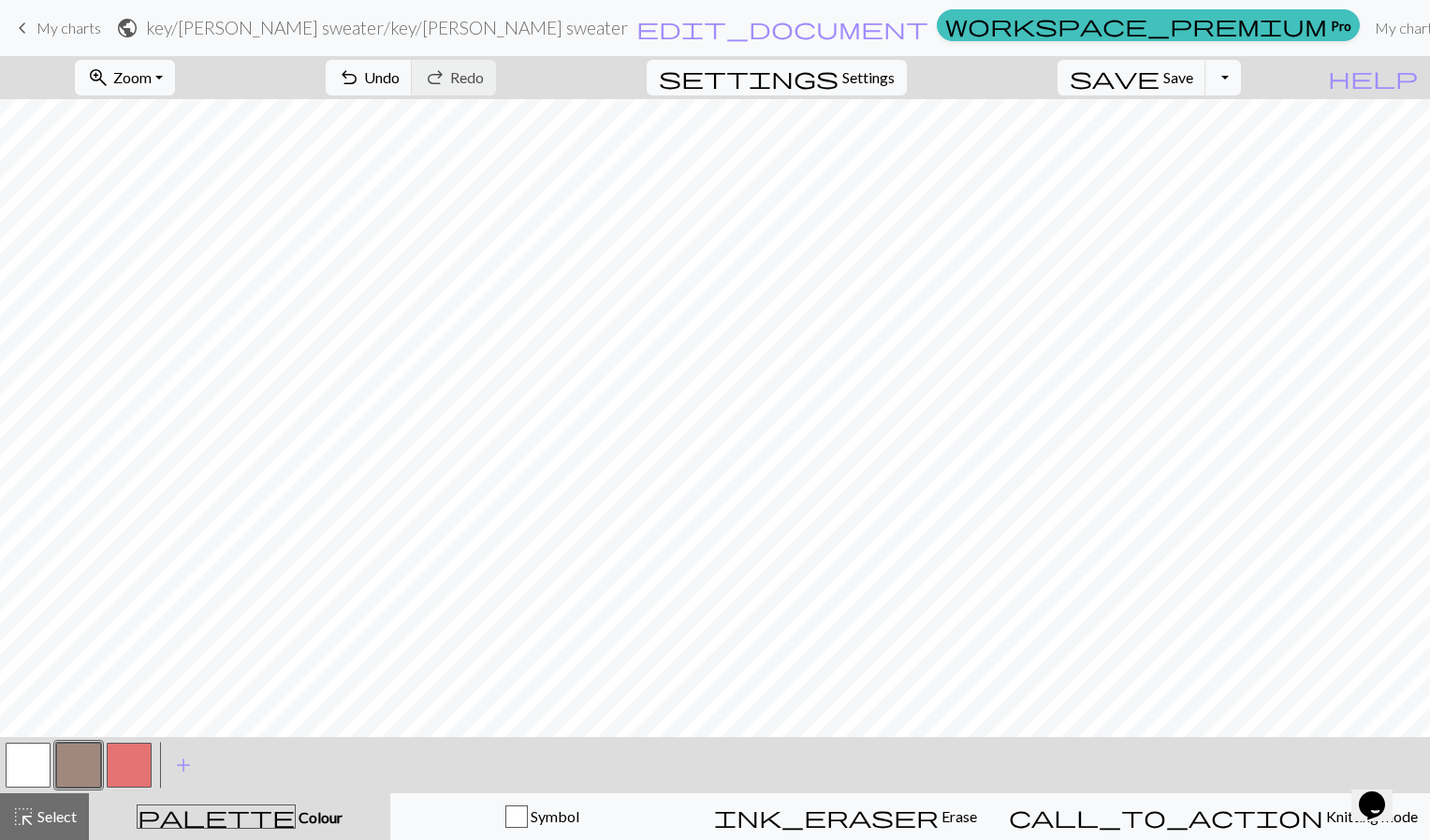
click at [139, 756] on button "button" at bounding box center [129, 766] width 45 height 45
click at [73, 772] on button "button" at bounding box center [78, 766] width 45 height 45
click at [887, 76] on span "Settings" at bounding box center [869, 77] width 53 height 23
select select "aran"
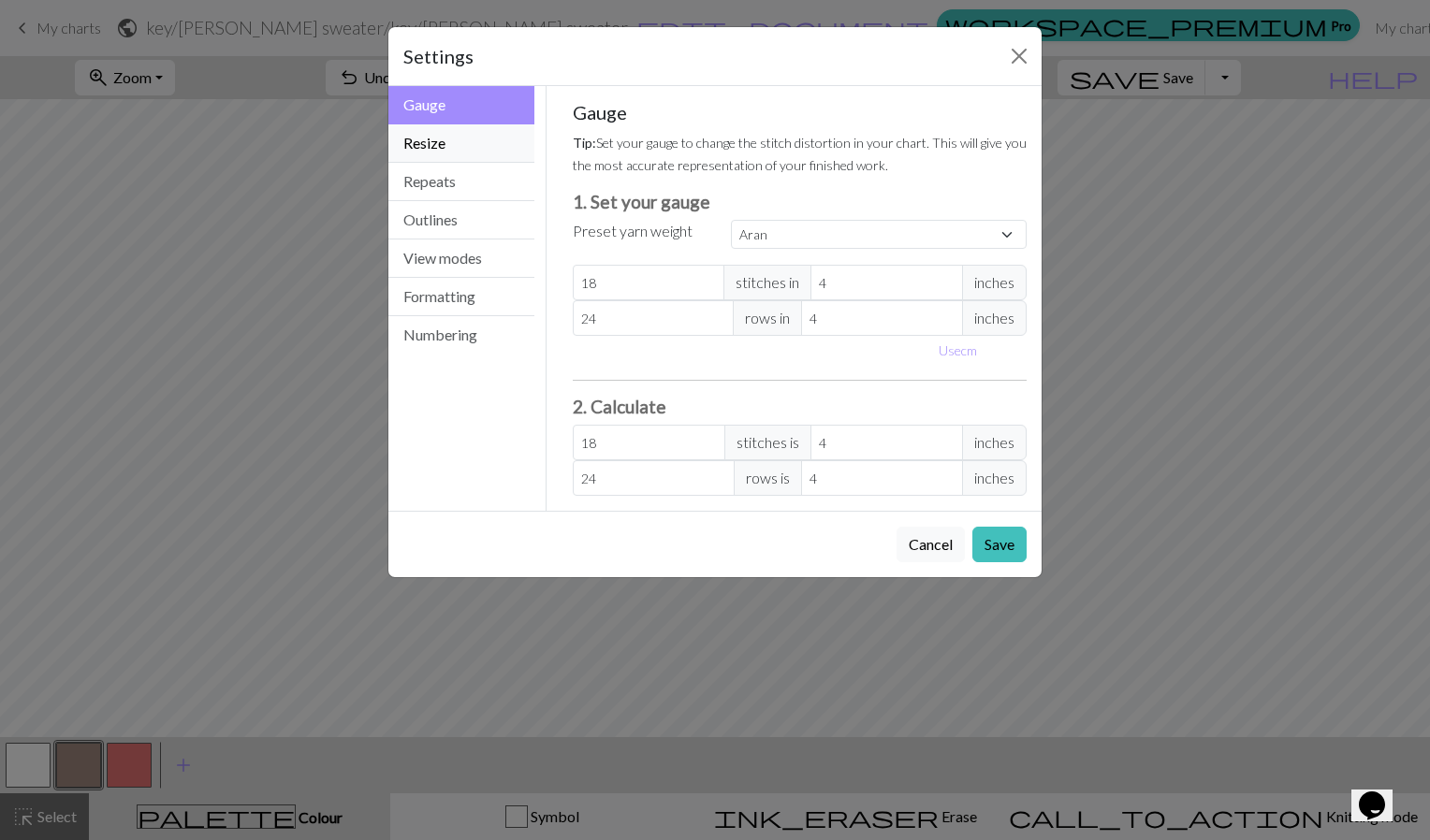
click at [450, 137] on button "Resize" at bounding box center [461, 143] width 146 height 38
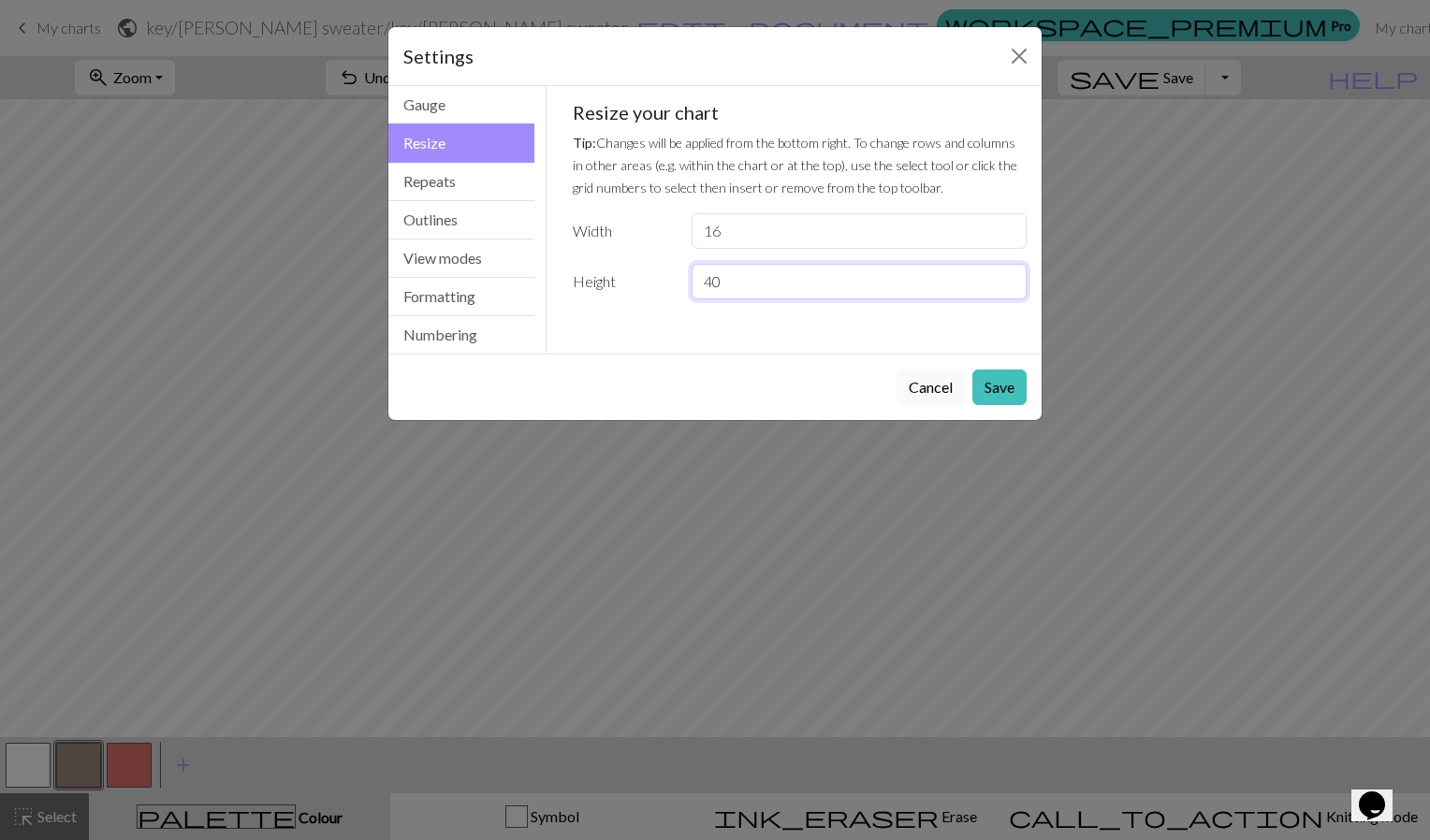
click at [732, 279] on input "40" at bounding box center [859, 281] width 335 height 35
click at [986, 397] on button "Save" at bounding box center [999, 387] width 54 height 35
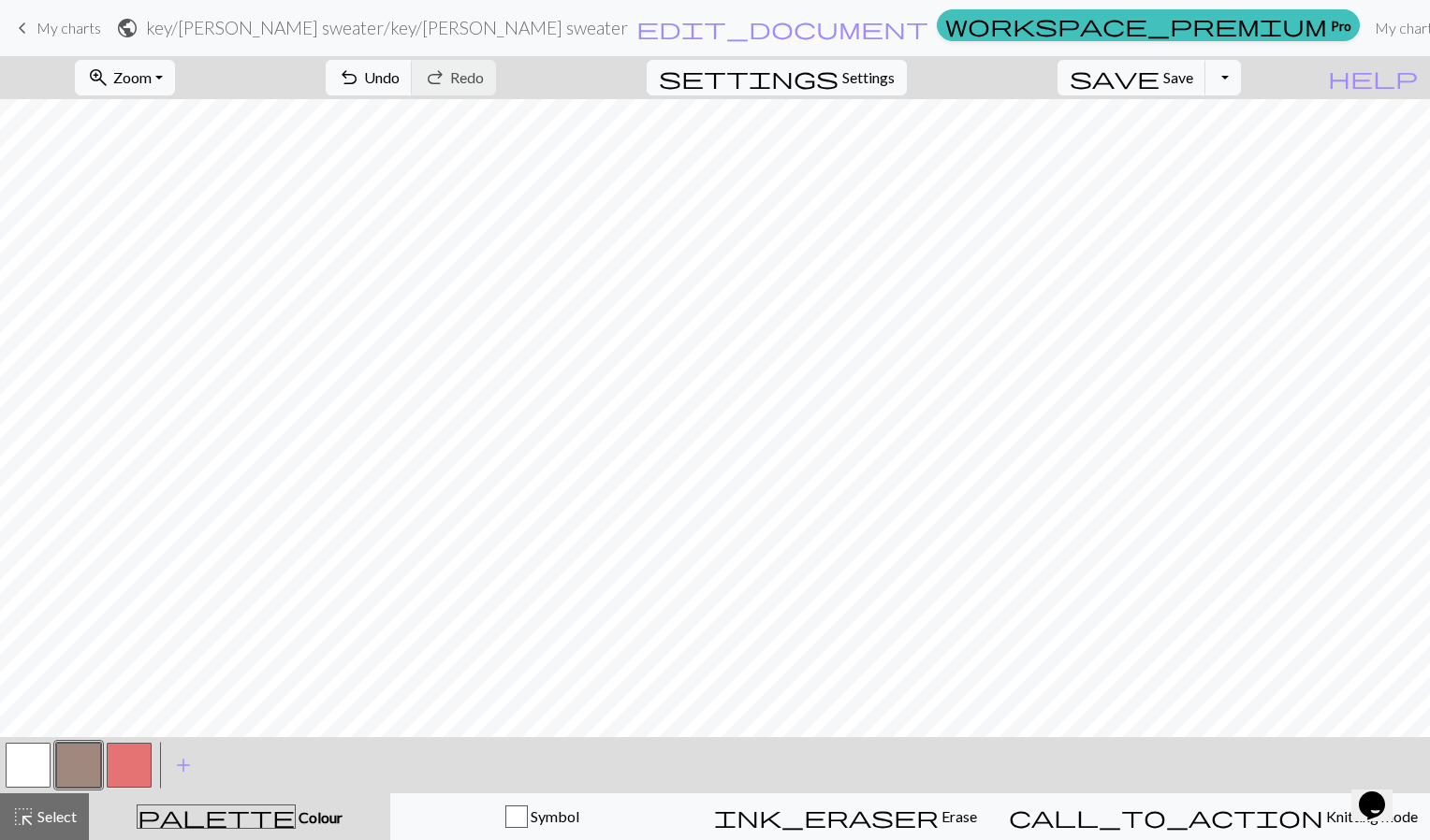
click at [96, 748] on button "button" at bounding box center [78, 766] width 45 height 45
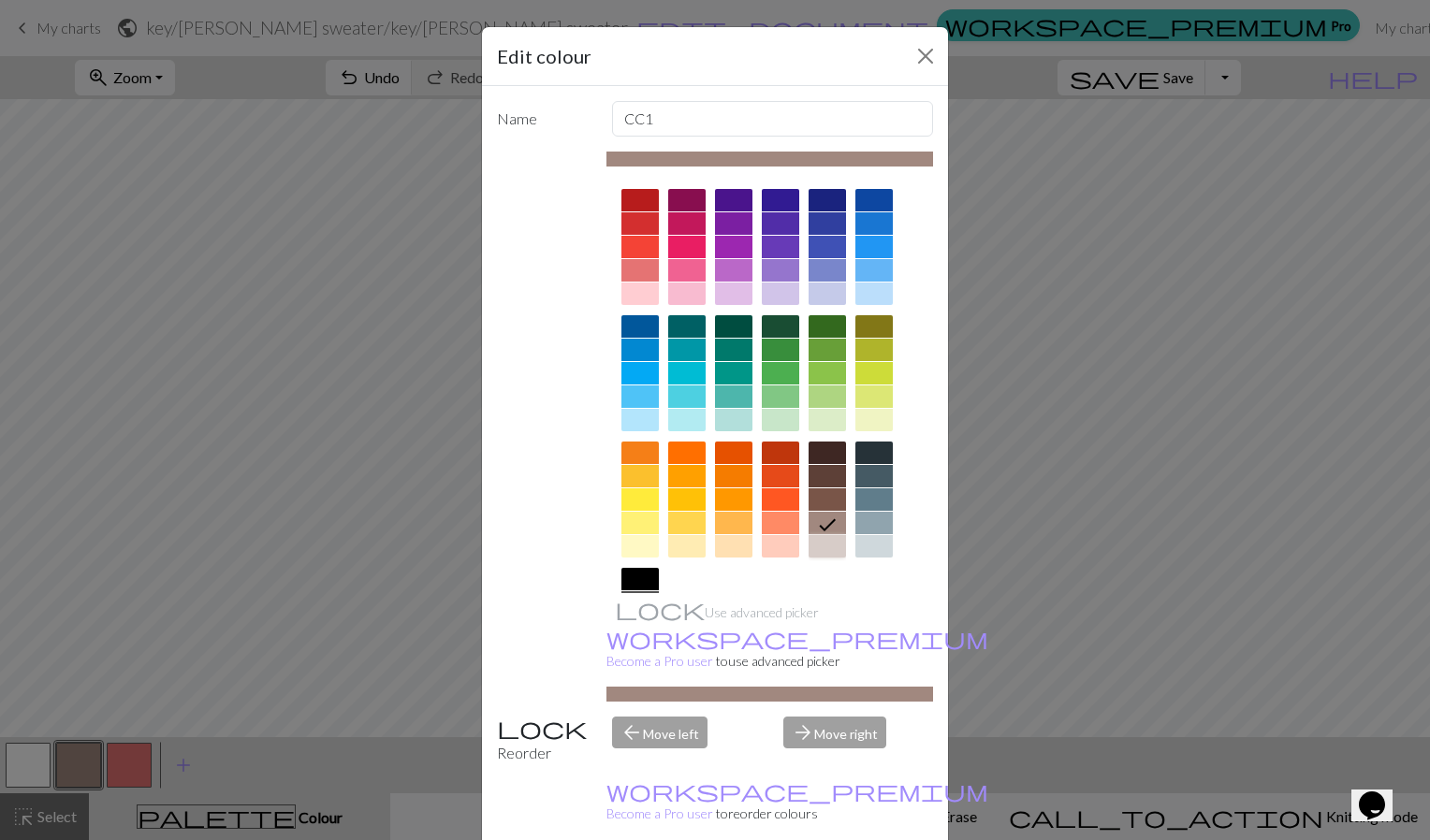
click at [813, 546] on div at bounding box center [828, 546] width 37 height 23
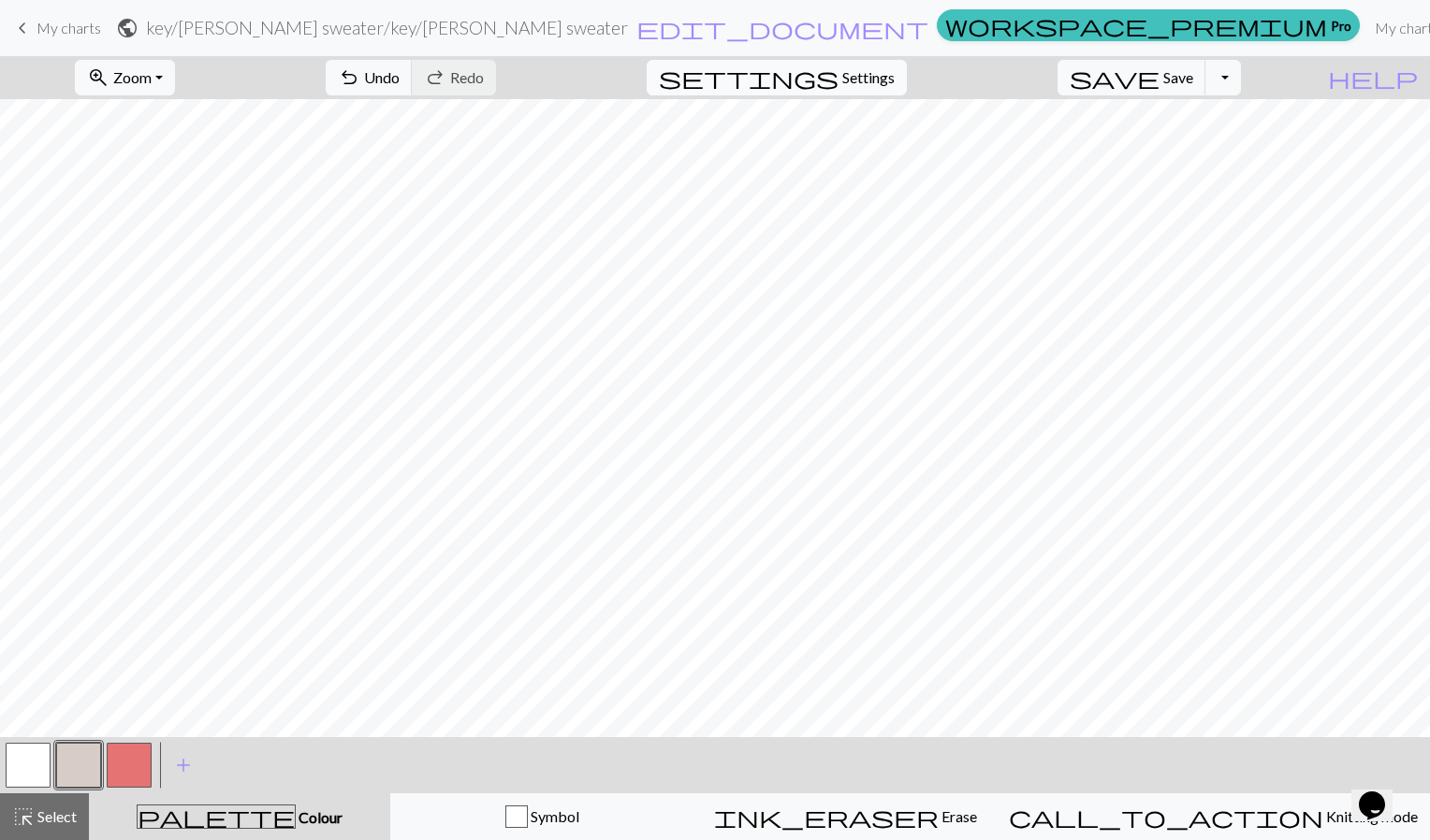
click at [895, 82] on span "Settings" at bounding box center [869, 77] width 53 height 23
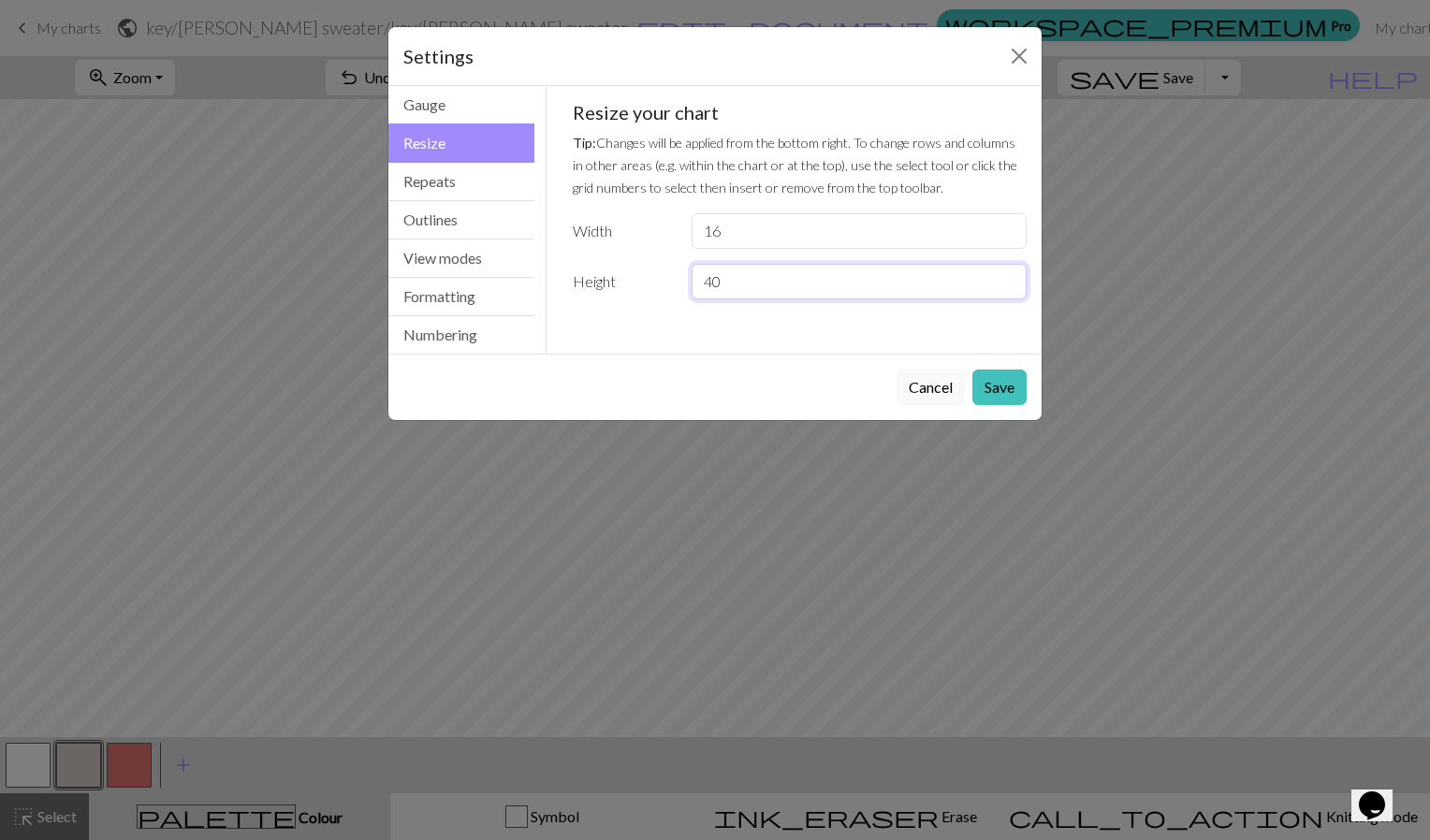
click at [769, 275] on input "40" at bounding box center [859, 281] width 335 height 35
type input "4"
type input "38"
click at [1025, 400] on button "Save" at bounding box center [999, 387] width 54 height 35
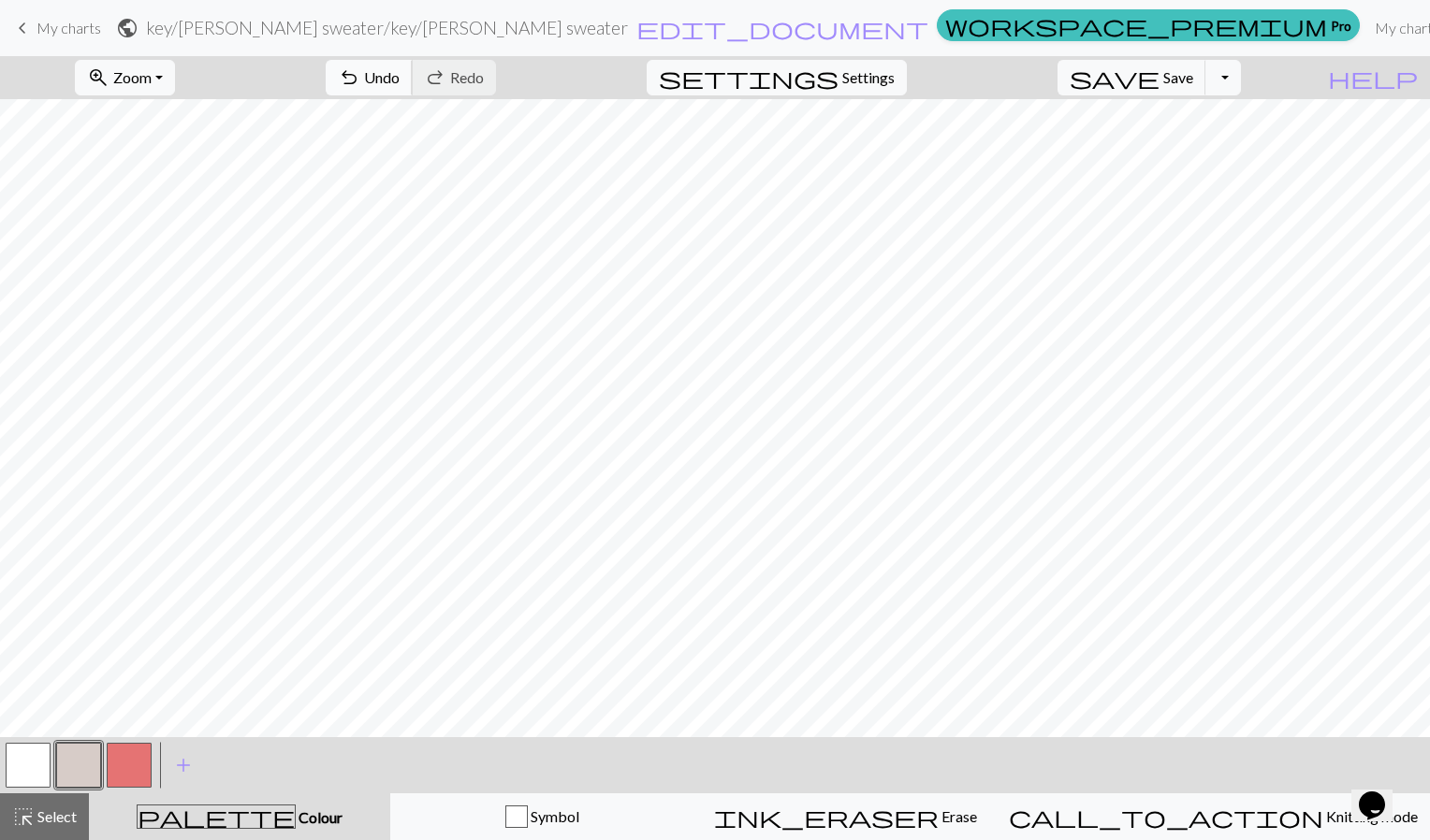
click at [400, 82] on span "Undo" at bounding box center [382, 77] width 35 height 18
click at [32, 825] on span "highlight_alt" at bounding box center [23, 817] width 23 height 26
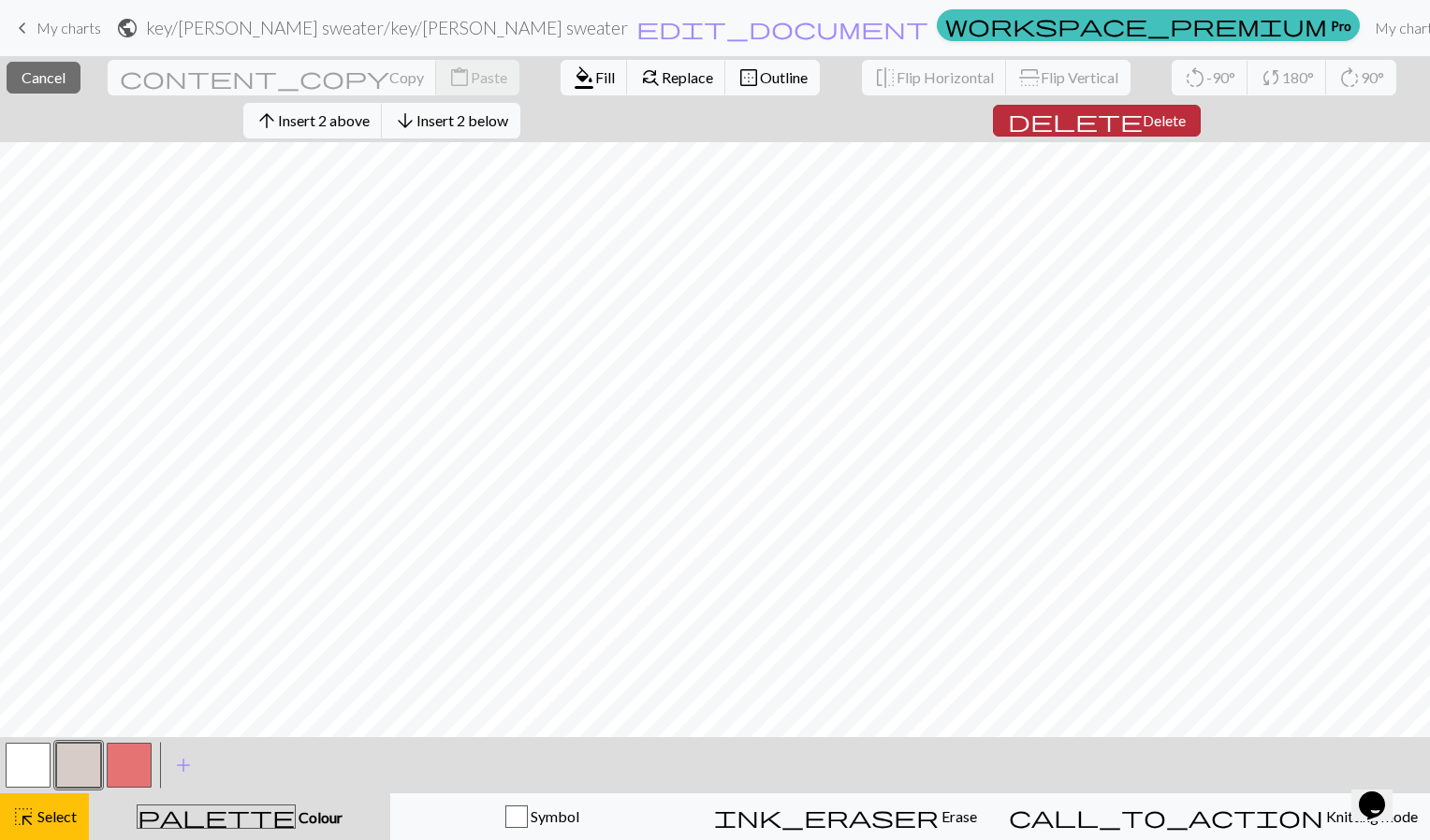
click at [1143, 118] on span "Delete" at bounding box center [1165, 120] width 43 height 18
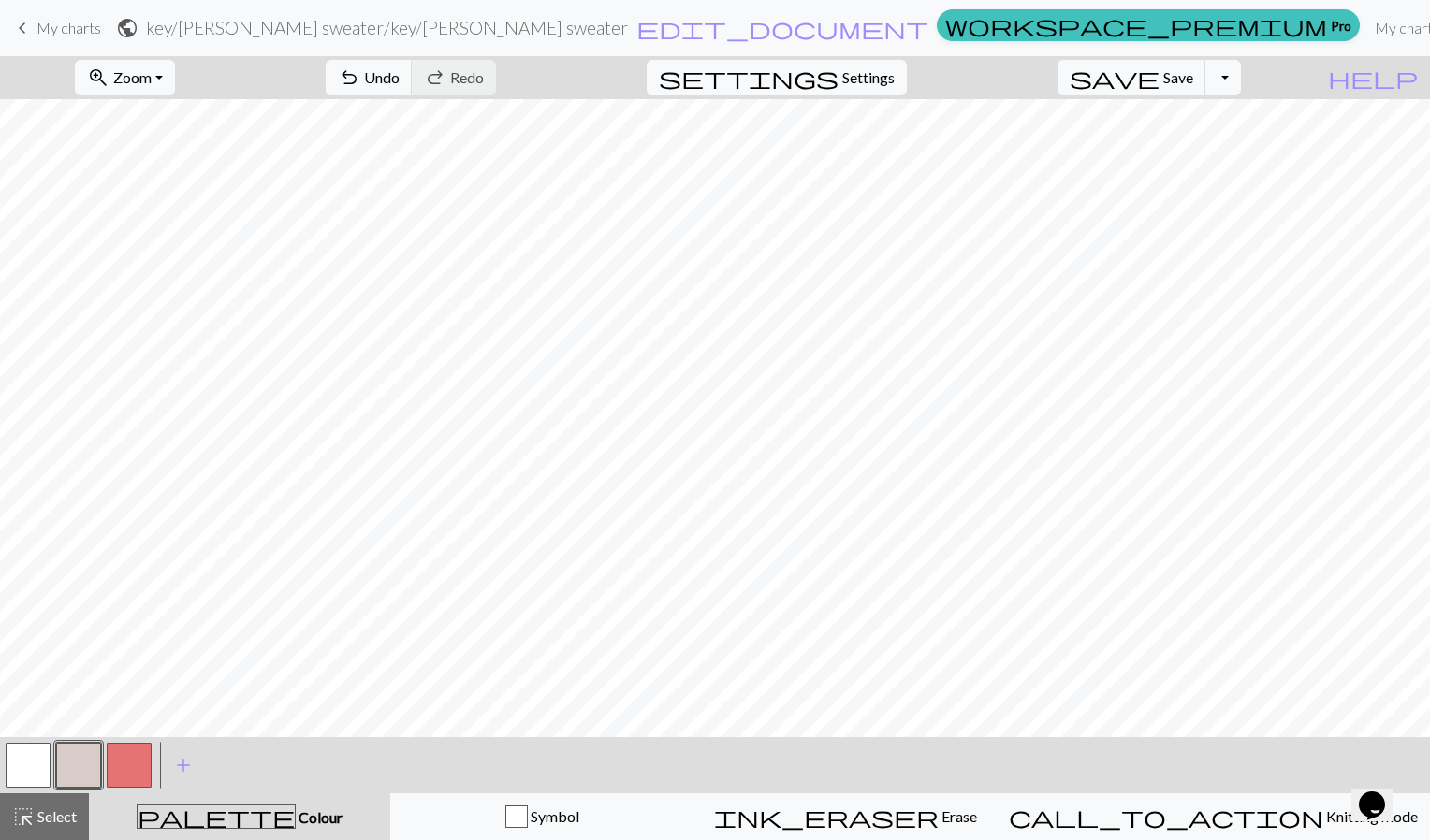
drag, startPoint x: 1125, startPoint y: 118, endPoint x: 919, endPoint y: 22, distance: 227.3
click at [919, 22] on form "public key/[PERSON_NAME] sweater / key/[PERSON_NAME] sweater edit_document Edit…" at bounding box center [522, 27] width 813 height 36
click at [1160, 83] on span "save" at bounding box center [1115, 77] width 90 height 26
